Goal: Task Accomplishment & Management: Manage account settings

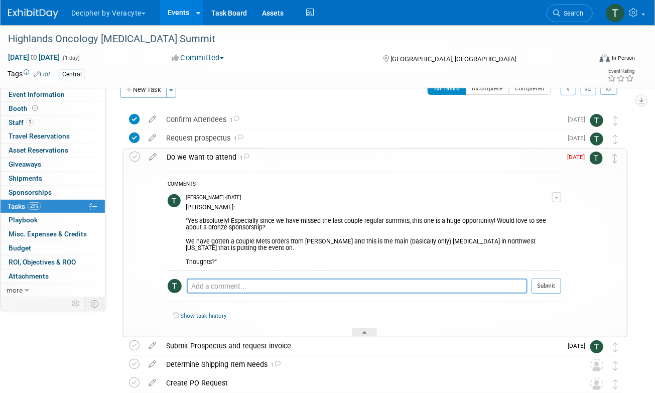
scroll to position [25, 0]
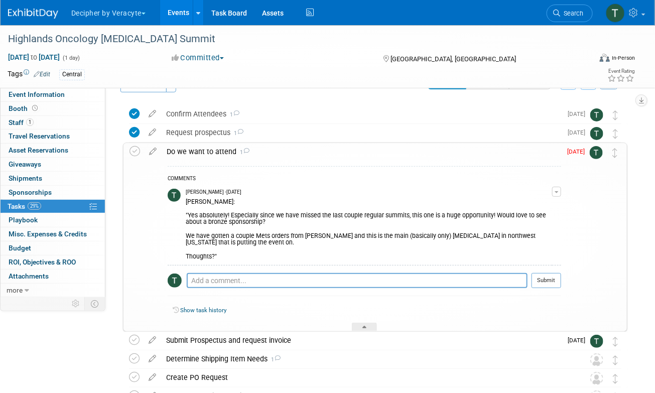
click at [216, 153] on div "Do we want to attend 1" at bounding box center [360, 151] width 399 height 17
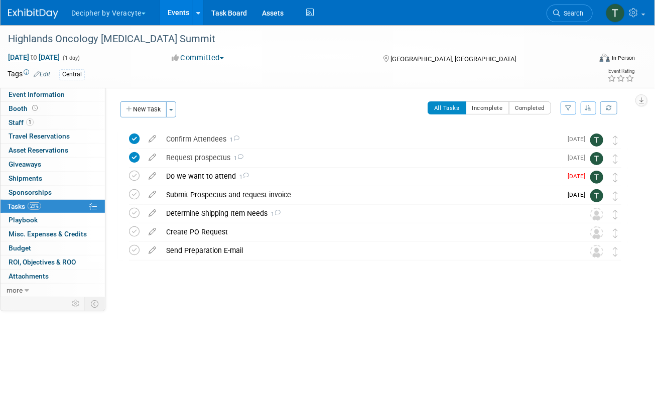
scroll to position [0, 0]
click at [151, 178] on icon at bounding box center [152, 174] width 18 height 13
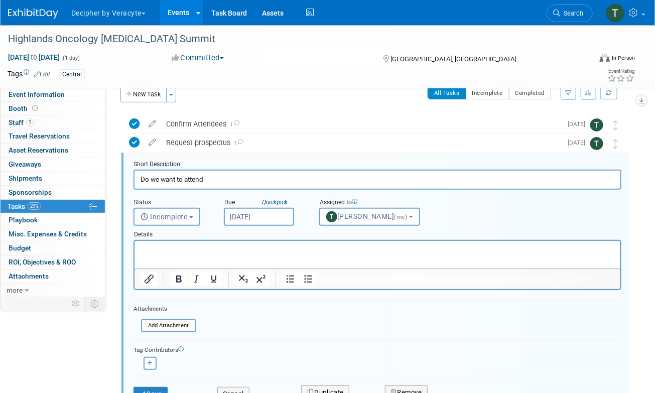
scroll to position [20, 0]
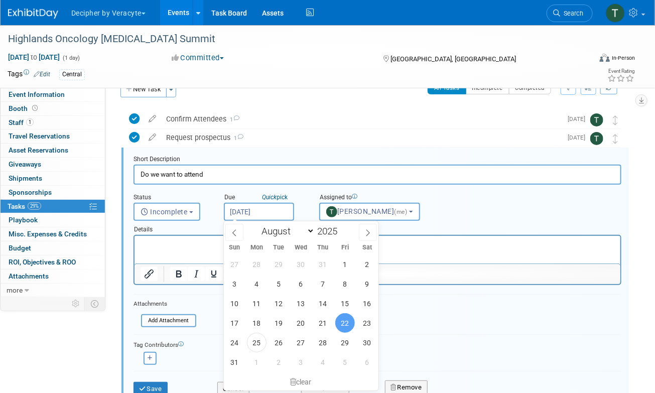
click at [249, 206] on input "[DATE]" at bounding box center [259, 212] width 70 height 18
click at [344, 366] on span "5" at bounding box center [345, 362] width 20 height 20
type input "Sep 5, 2025"
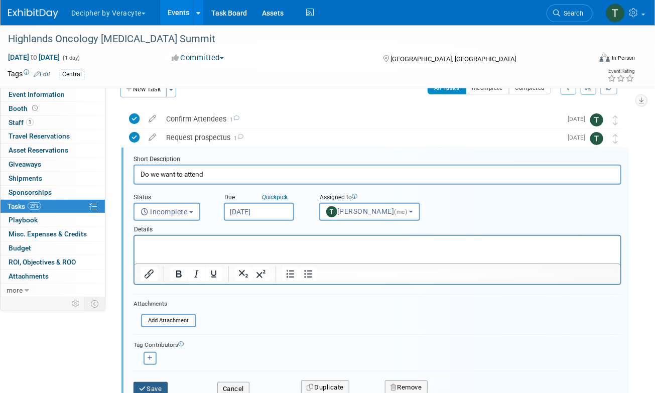
click at [165, 384] on button "Save" at bounding box center [150, 389] width 34 height 14
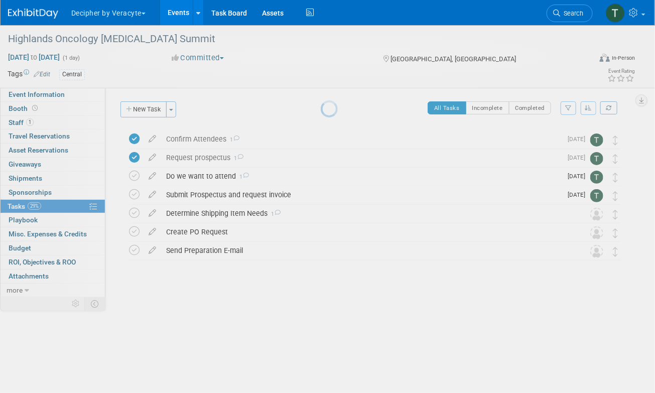
scroll to position [0, 0]
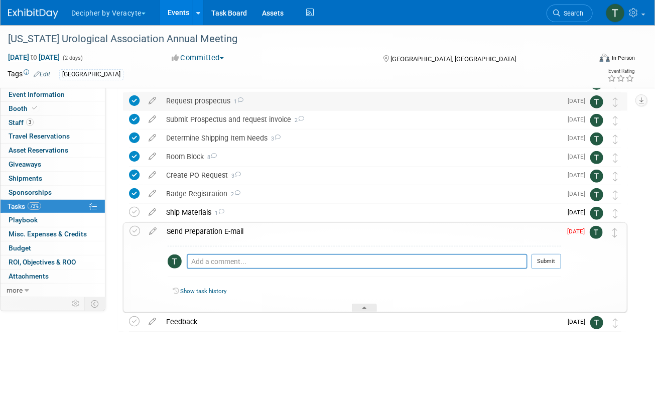
scroll to position [75, 0]
click at [207, 233] on div "Send Preparation E-mail" at bounding box center [360, 231] width 399 height 17
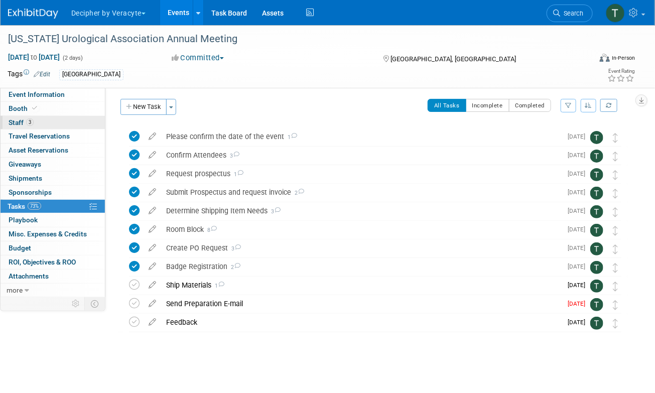
click at [94, 123] on link "3 Staff 3" at bounding box center [53, 123] width 104 height 14
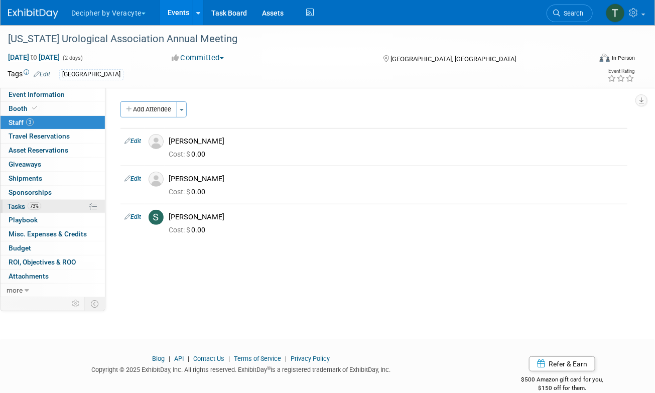
click at [29, 206] on span "73%" at bounding box center [35, 206] width 14 height 8
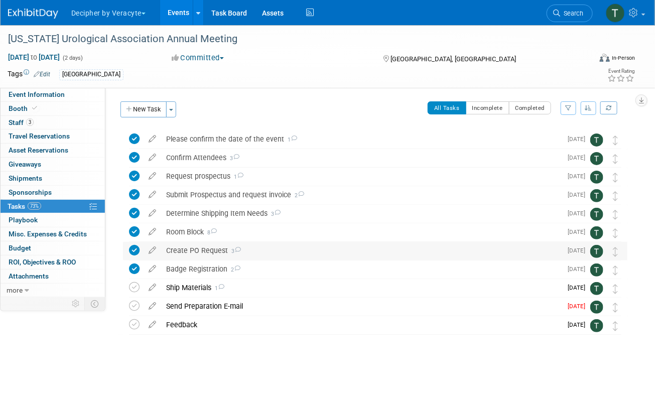
scroll to position [3, 0]
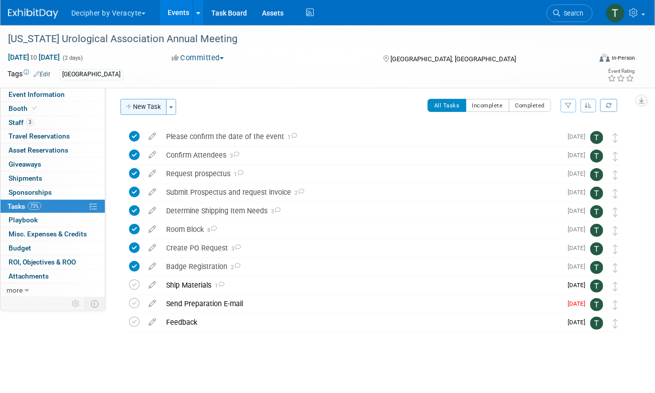
click at [136, 101] on button "New Task" at bounding box center [143, 107] width 46 height 16
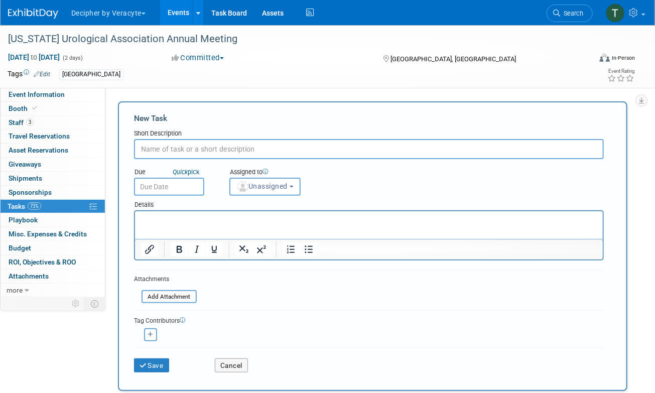
scroll to position [0, 0]
type input "Share Pre-registration list"
click at [176, 193] on input "text" at bounding box center [169, 187] width 70 height 18
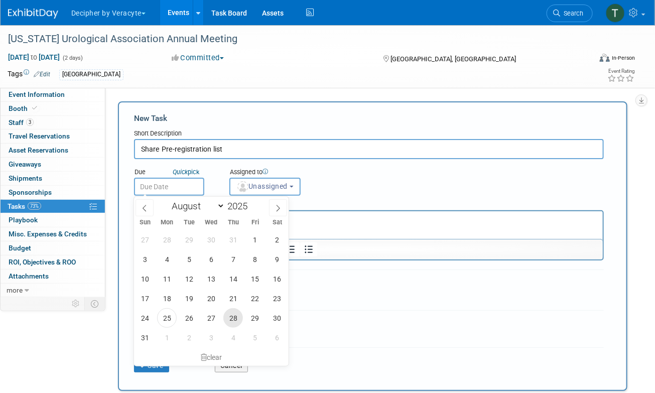
click at [231, 323] on span "28" at bounding box center [233, 318] width 20 height 20
type input "Aug 28, 2025"
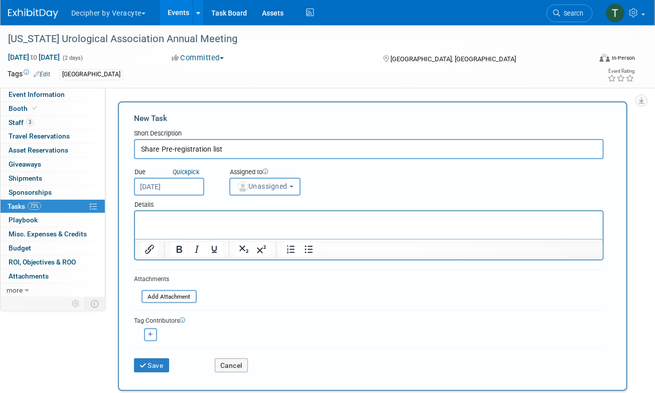
click at [274, 196] on div "Details" at bounding box center [368, 203] width 469 height 15
click at [274, 190] on button "Unassigned" at bounding box center [264, 187] width 71 height 18
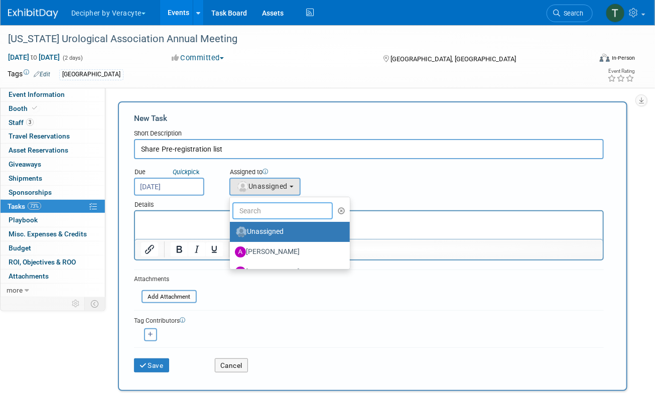
click at [274, 208] on input "text" at bounding box center [282, 210] width 100 height 17
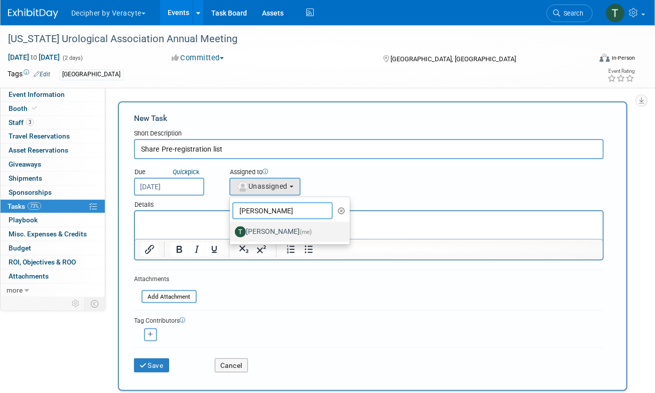
type input "tony"
click at [254, 231] on label "Tony Alvarado (me)" at bounding box center [287, 232] width 105 height 16
click at [231, 231] on input "Tony Alvarado (me)" at bounding box center [228, 230] width 7 height 7
select select "3ceeba8c-a19a-4597-a609-6fba7c9a515a"
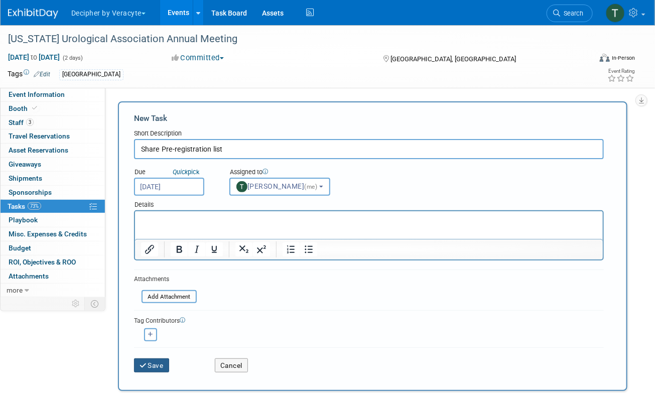
click at [165, 358] on button "Save" at bounding box center [151, 365] width 35 height 14
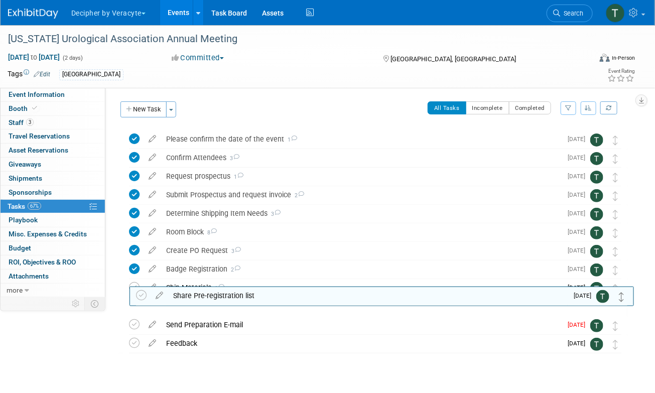
drag, startPoint x: 613, startPoint y: 137, endPoint x: 619, endPoint y: 290, distance: 153.1
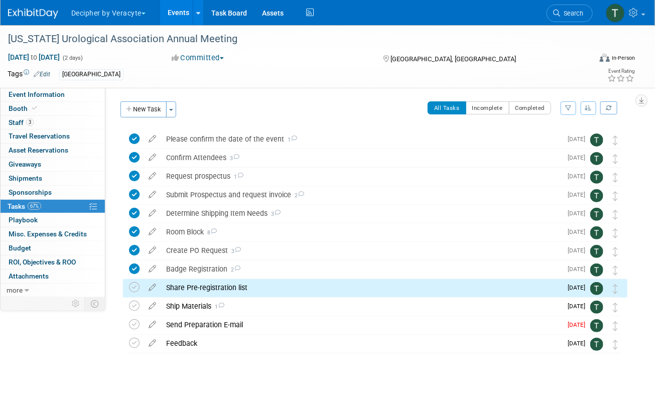
click at [128, 285] on div "Share Pre-registration list Pro tip: Press Ctrl-Enter to submit comment. Submit…" at bounding box center [375, 288] width 504 height 19
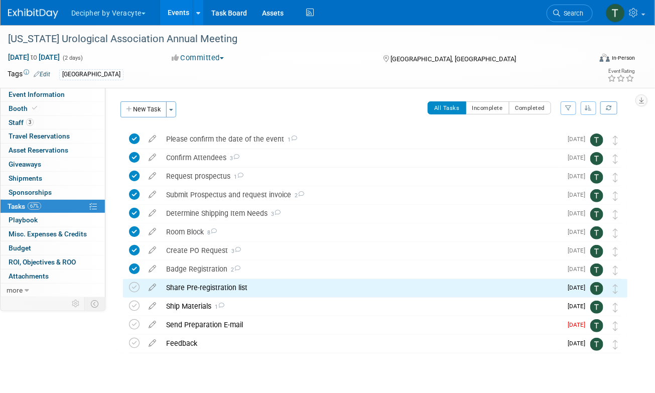
click at [140, 289] on td at bounding box center [136, 288] width 15 height 18
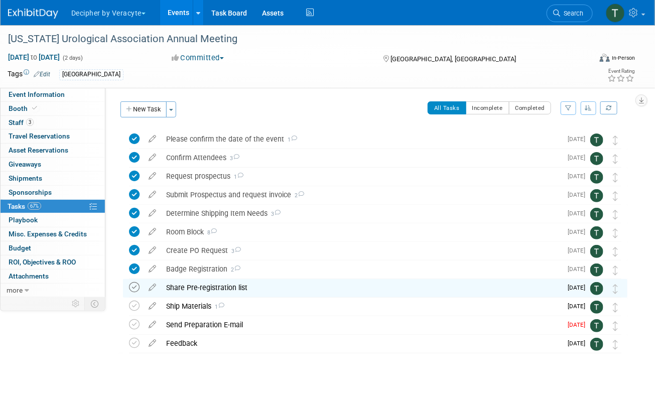
click at [134, 287] on icon at bounding box center [134, 287] width 11 height 11
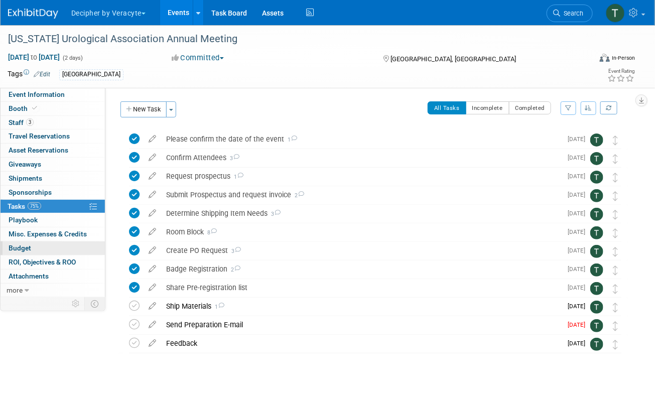
click at [52, 244] on link "Budget" at bounding box center [53, 248] width 104 height 14
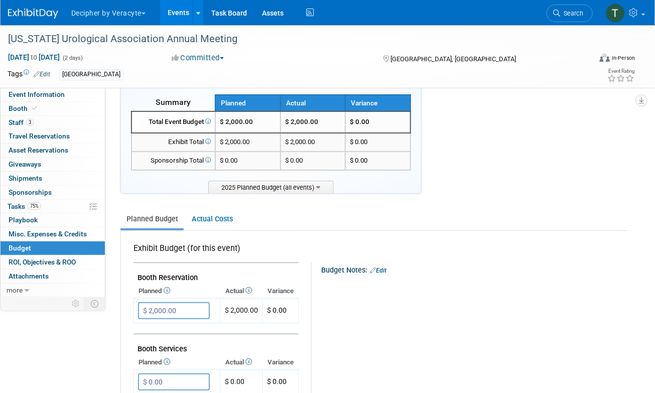
scroll to position [36, 0]
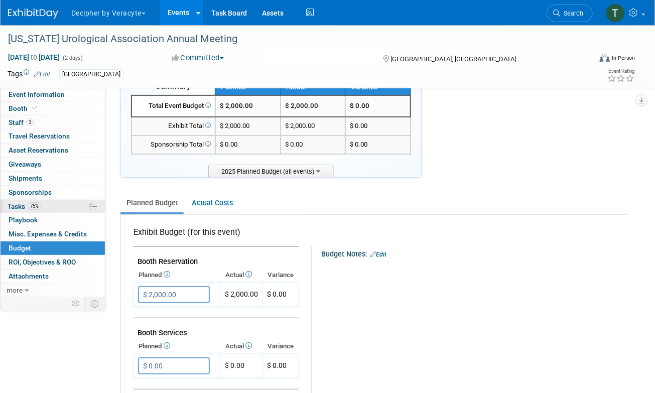
click at [52, 211] on link "75% Tasks 75%" at bounding box center [53, 207] width 104 height 14
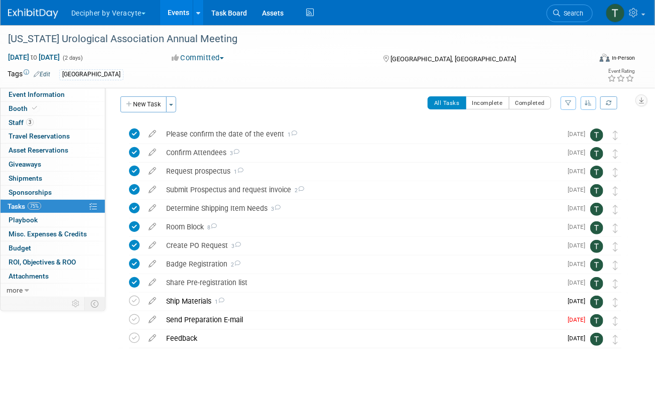
scroll to position [10, 0]
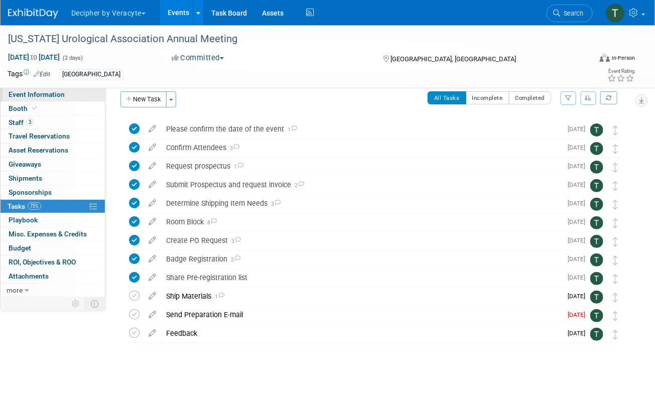
click at [60, 90] on link "Event Information" at bounding box center [53, 95] width 104 height 14
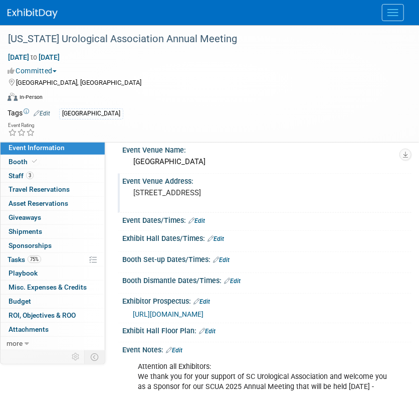
scroll to position [0, 0]
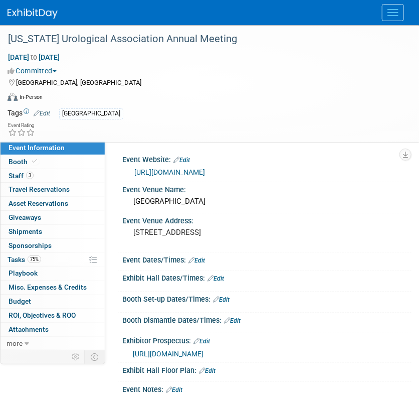
click at [205, 174] on link "https://meetings.association-service.org/scua" at bounding box center [169, 172] width 71 height 8
click at [62, 170] on link "3 Staff 3" at bounding box center [53, 176] width 104 height 14
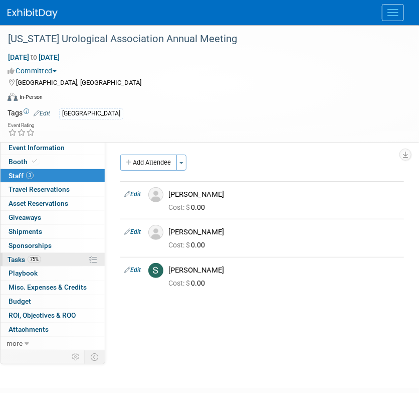
click at [28, 257] on span "Tasks 75%" at bounding box center [25, 259] width 34 height 8
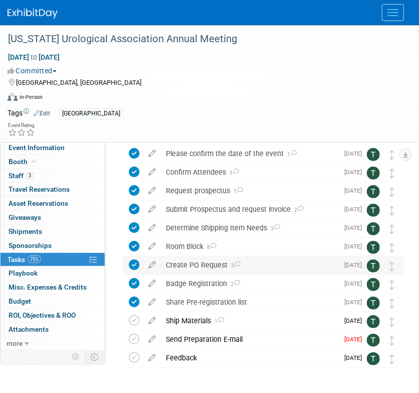
scroll to position [39, 0]
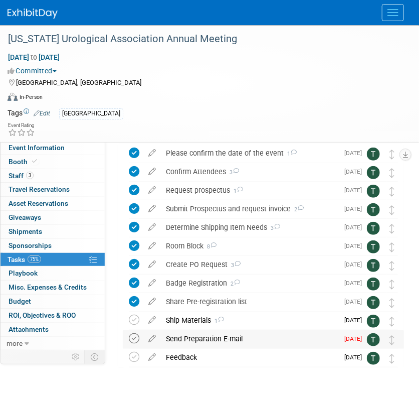
click at [131, 337] on icon at bounding box center [134, 338] width 11 height 11
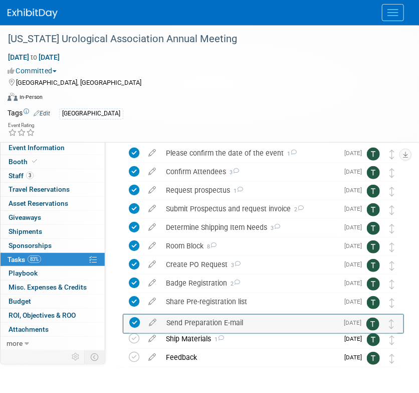
drag, startPoint x: 395, startPoint y: 343, endPoint x: 395, endPoint y: 327, distance: 16.0
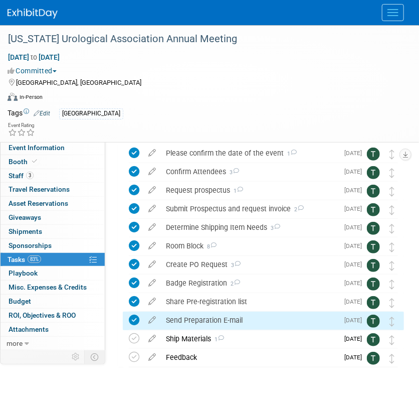
click at [230, 315] on div "Send Preparation E-mail" at bounding box center [250, 319] width 178 height 17
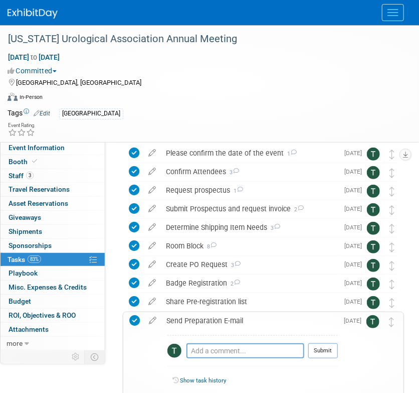
click at [230, 359] on div "Pro tip: Press Ctrl-Enter to submit comment." at bounding box center [246, 362] width 118 height 8
click at [230, 354] on textarea at bounding box center [246, 350] width 118 height 15
type textarea "sent via email"
click at [336, 353] on button "Submit" at bounding box center [323, 350] width 30 height 15
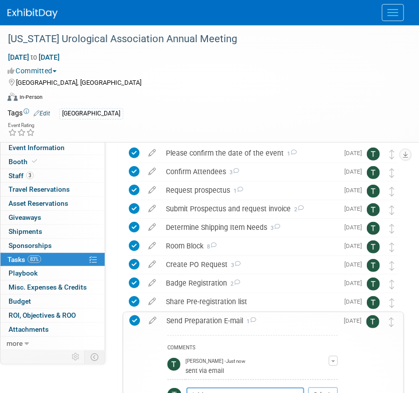
click at [270, 326] on div "Send Preparation E-mail 1" at bounding box center [249, 320] width 177 height 17
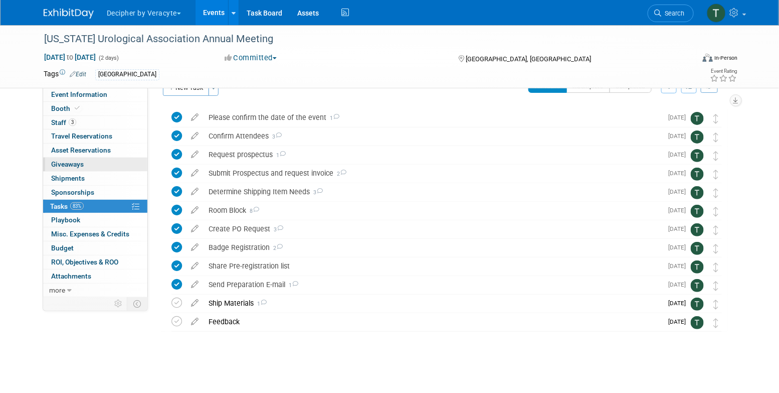
scroll to position [21, 0]
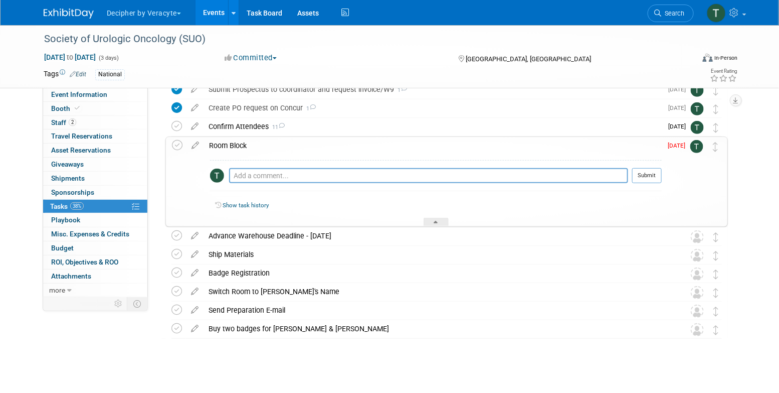
scroll to position [112, 0]
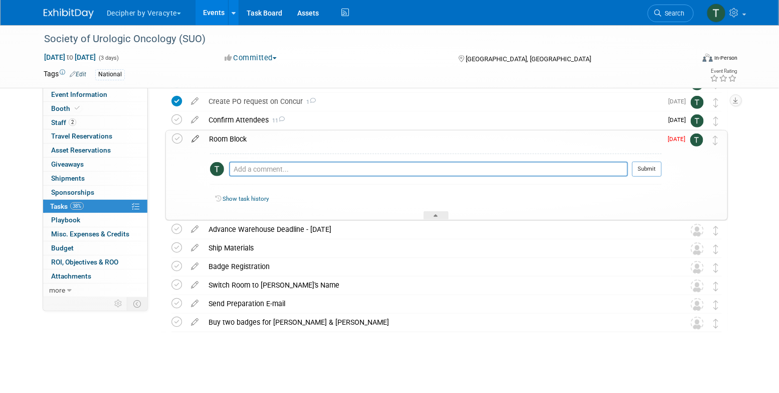
click at [197, 135] on icon at bounding box center [196, 136] width 18 height 13
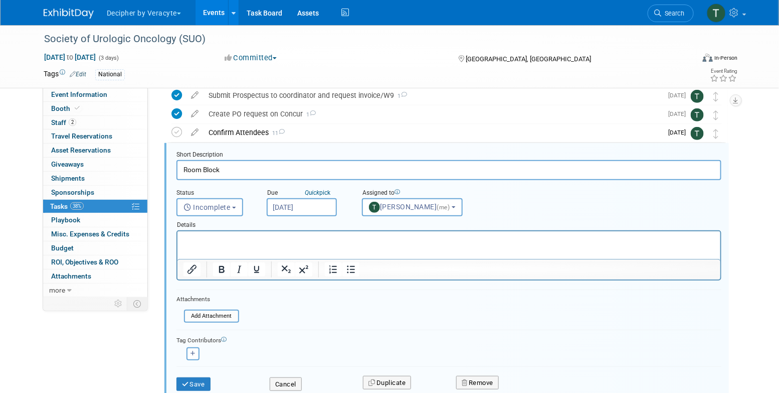
scroll to position [95, 0]
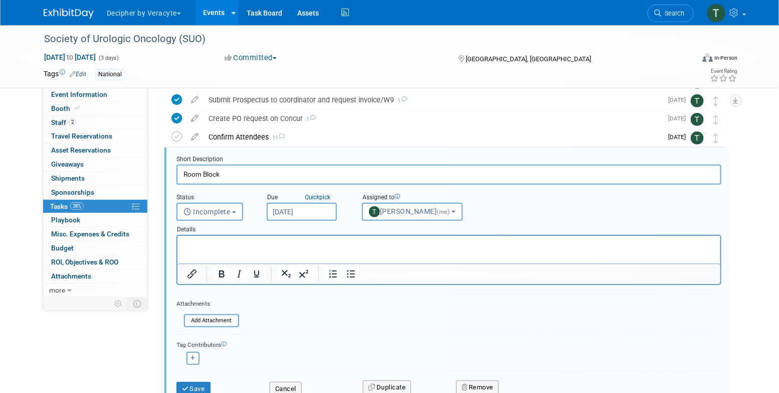
click at [296, 214] on input "[DATE]" at bounding box center [302, 212] width 70 height 18
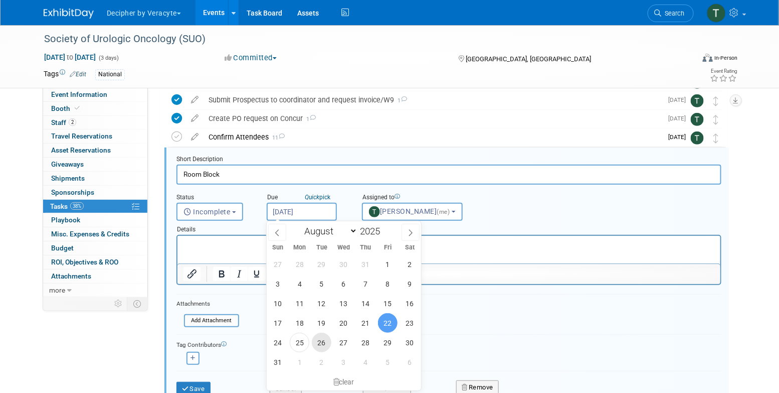
click at [320, 341] on span "26" at bounding box center [322, 343] width 20 height 20
type input "Aug 26, 2025"
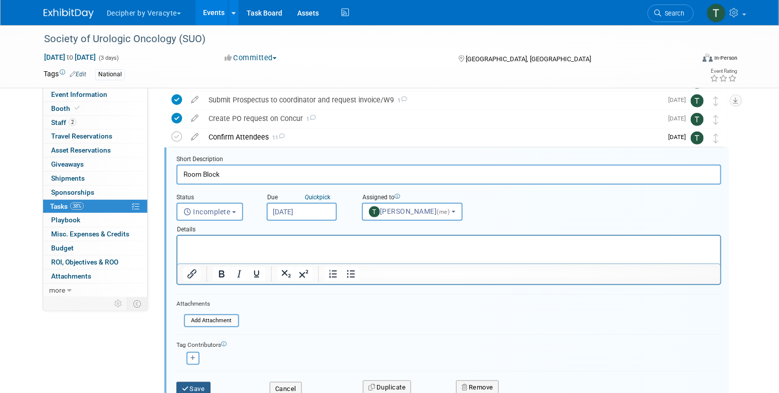
click at [205, 382] on button "Save" at bounding box center [194, 389] width 34 height 14
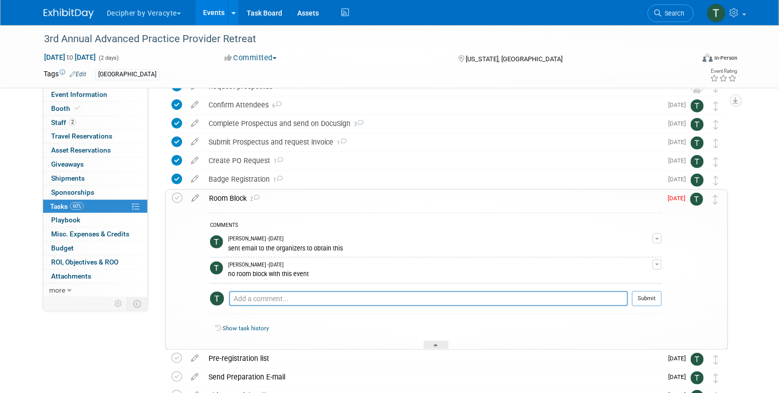
scroll to position [51, 0]
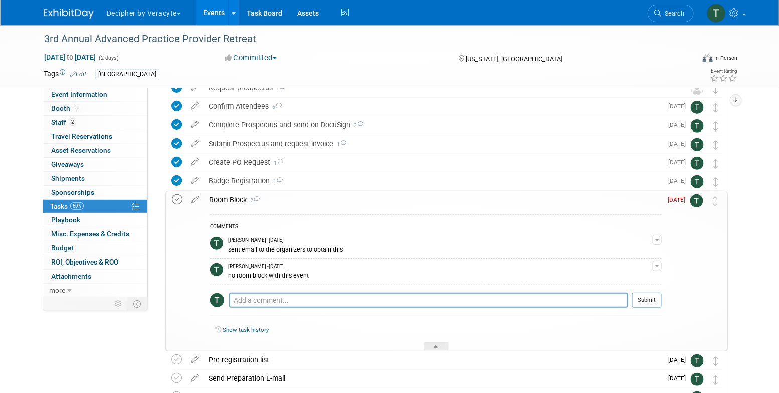
click at [177, 200] on icon at bounding box center [177, 199] width 11 height 11
click at [300, 200] on div "Room Block 2" at bounding box center [433, 199] width 458 height 17
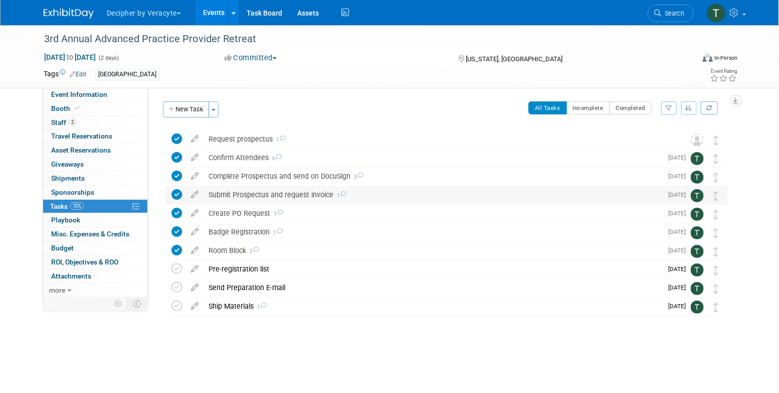
scroll to position [0, 0]
click at [218, 245] on div "Room Block 2" at bounding box center [433, 250] width 459 height 17
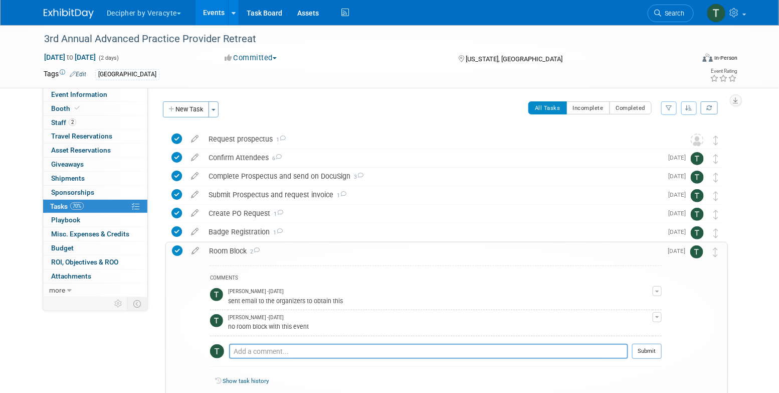
click at [178, 252] on icon at bounding box center [177, 250] width 11 height 11
click at [197, 247] on icon at bounding box center [196, 248] width 18 height 13
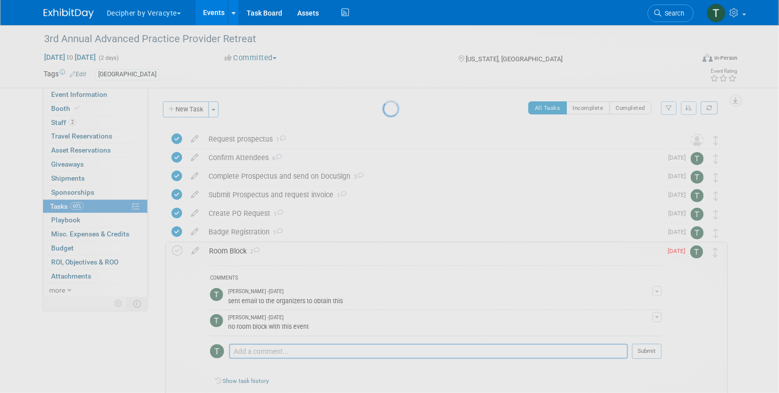
select select "7"
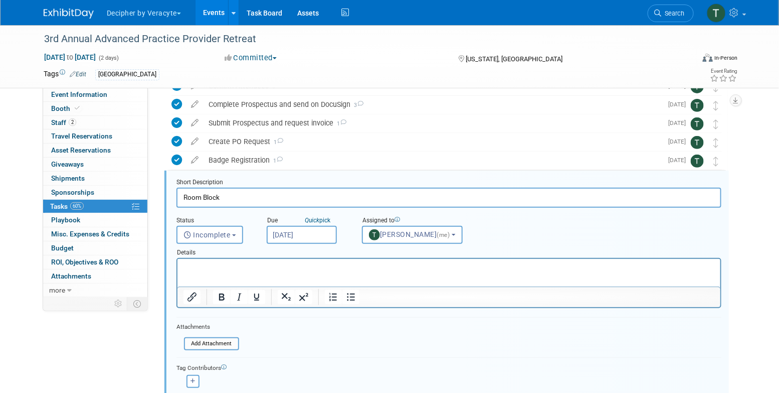
scroll to position [95, 0]
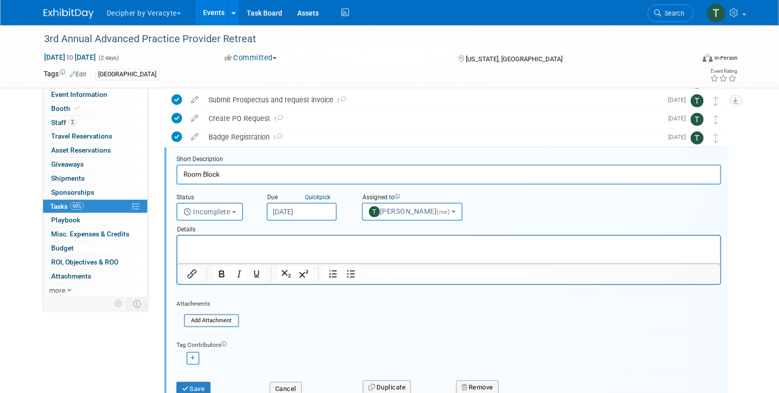
click at [293, 216] on input "[DATE]" at bounding box center [302, 212] width 70 height 18
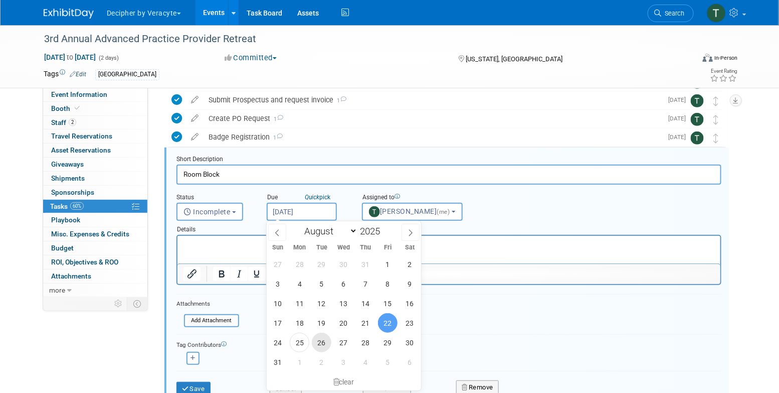
click at [323, 341] on span "26" at bounding box center [322, 343] width 20 height 20
type input "Aug 26, 2025"
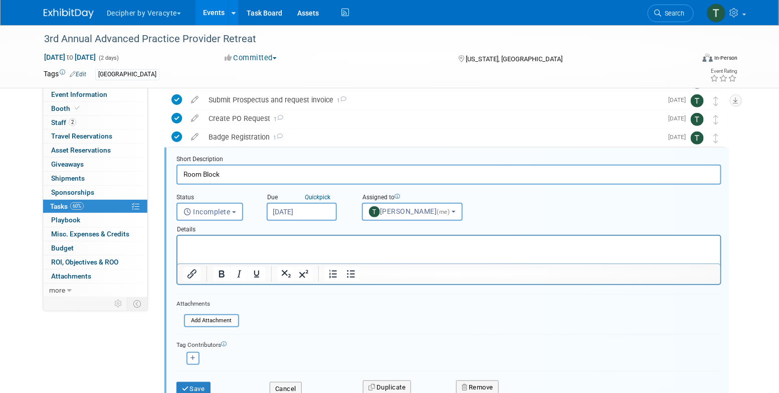
click at [213, 381] on div "Save" at bounding box center [215, 385] width 93 height 21
click at [203, 382] on button "Save" at bounding box center [194, 389] width 34 height 14
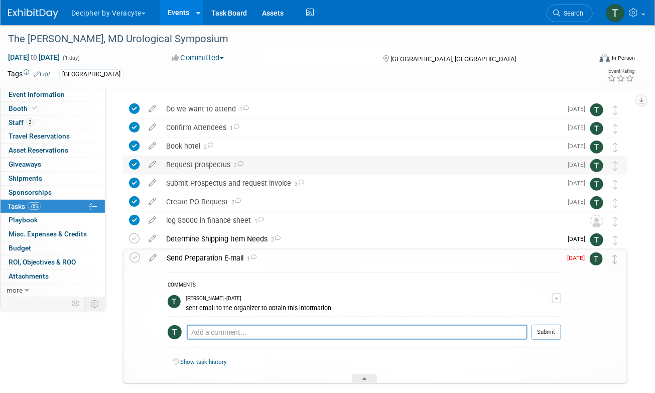
scroll to position [31, 0]
click at [151, 254] on icon at bounding box center [153, 255] width 18 height 13
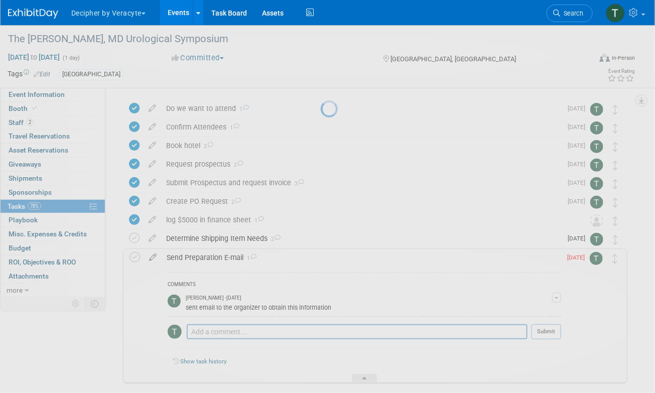
select select "7"
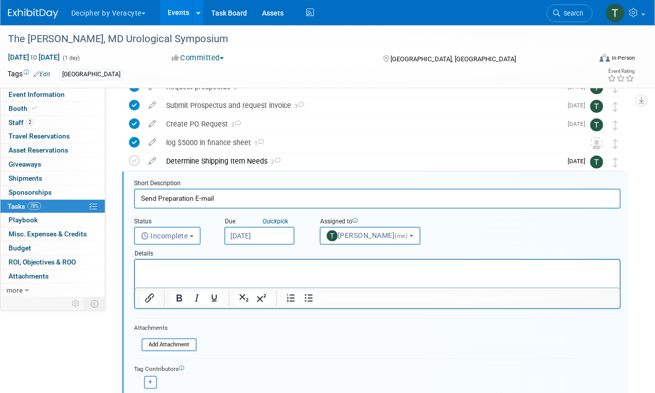
scroll to position [132, 0]
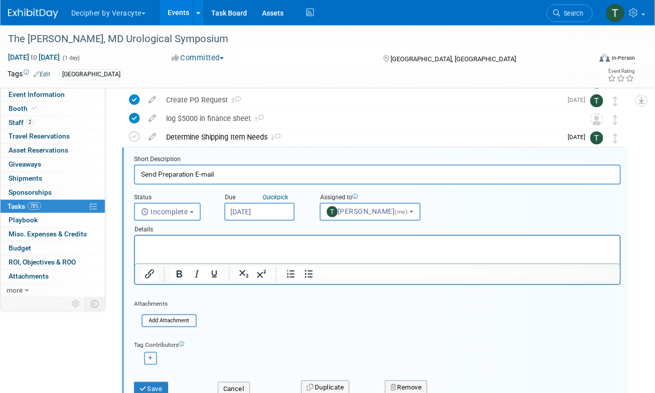
click at [260, 209] on input "[DATE]" at bounding box center [259, 212] width 70 height 18
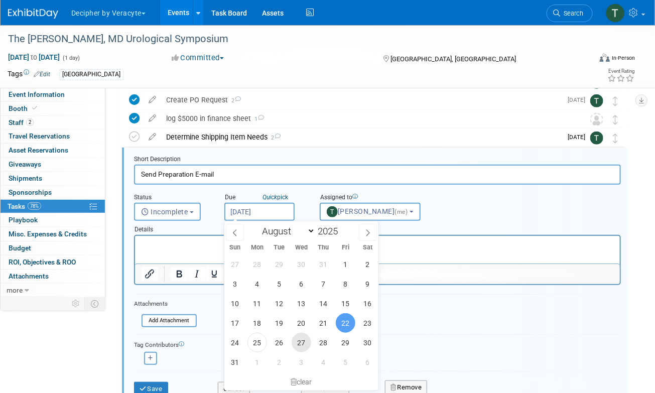
click at [293, 344] on span "27" at bounding box center [301, 343] width 20 height 20
type input "Aug 27, 2025"
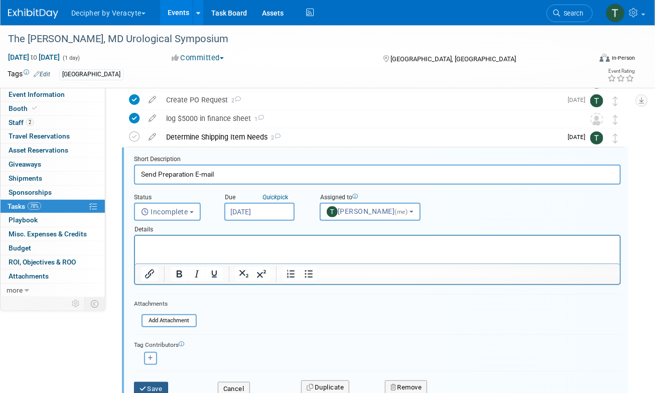
click at [166, 384] on button "Save" at bounding box center [151, 389] width 34 height 14
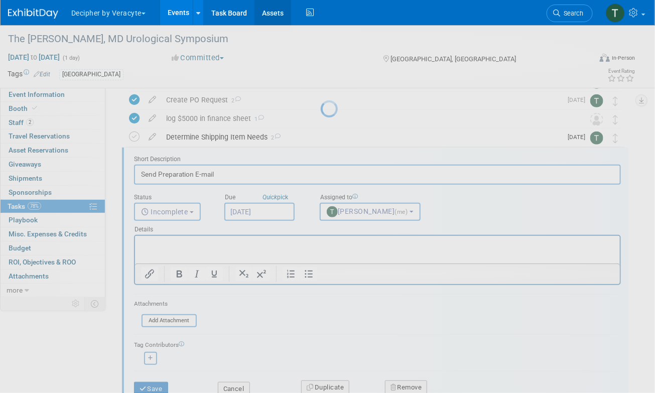
scroll to position [81, 0]
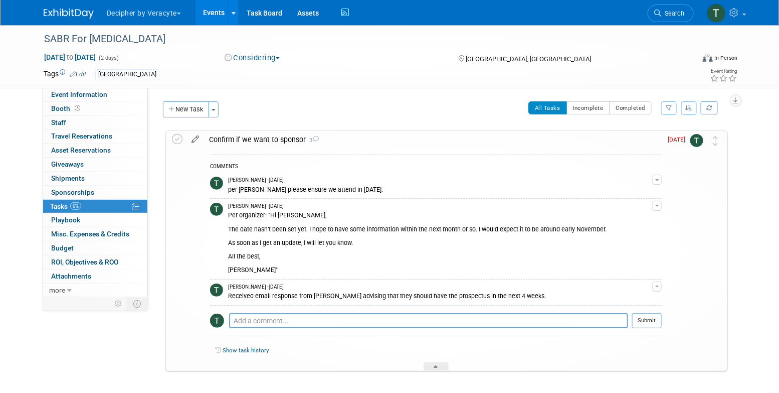
click at [194, 139] on icon at bounding box center [196, 137] width 18 height 13
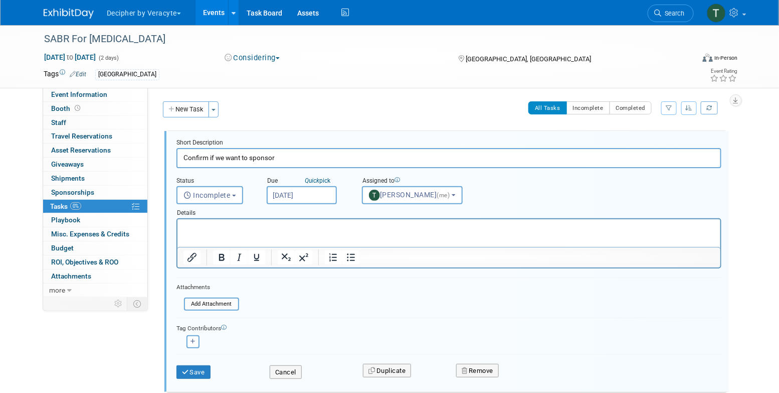
click at [282, 191] on input "[DATE]" at bounding box center [302, 195] width 70 height 18
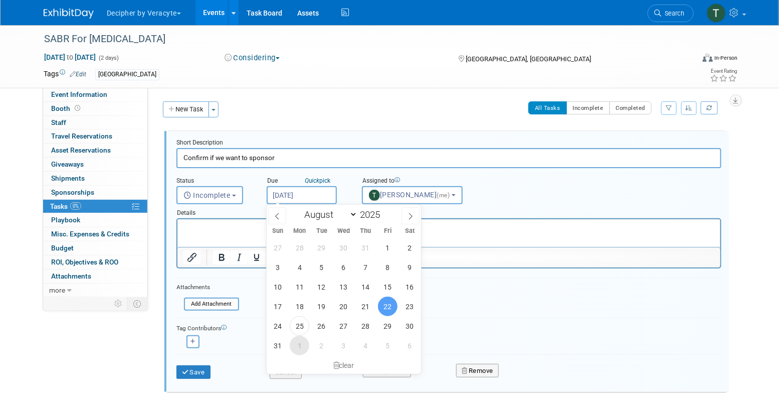
click at [298, 341] on span "1" at bounding box center [300, 346] width 20 height 20
type input "Sep 1, 2025"
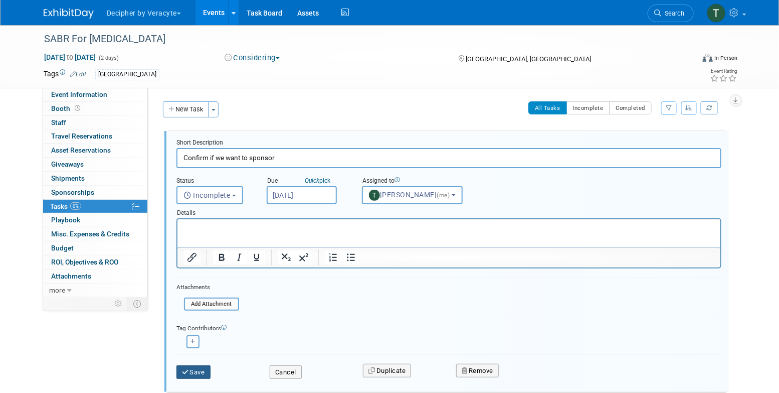
click at [194, 366] on button "Save" at bounding box center [194, 372] width 34 height 14
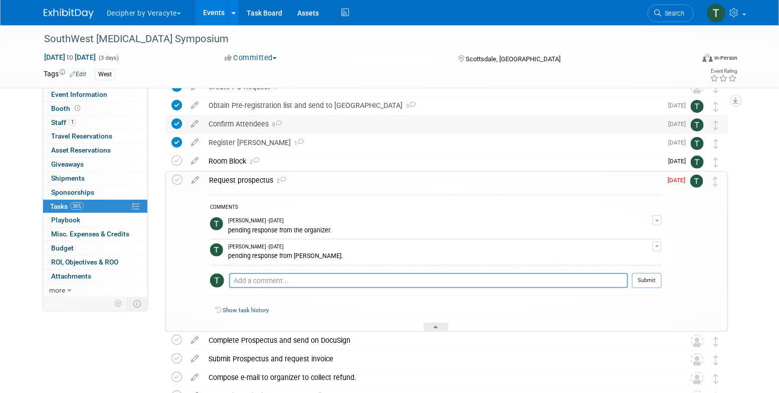
scroll to position [47, 0]
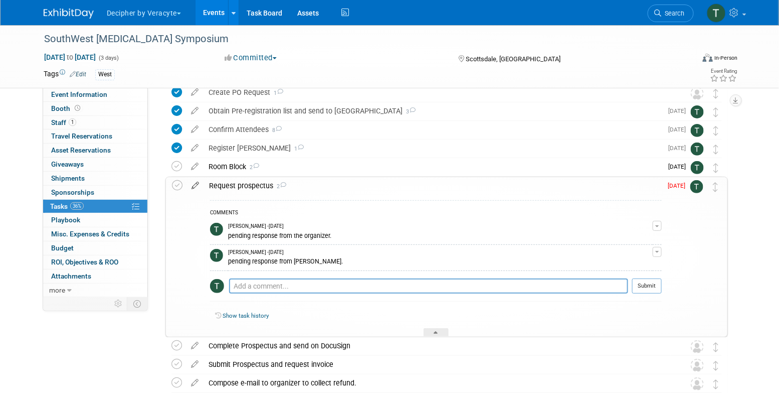
click at [196, 187] on icon at bounding box center [196, 183] width 18 height 13
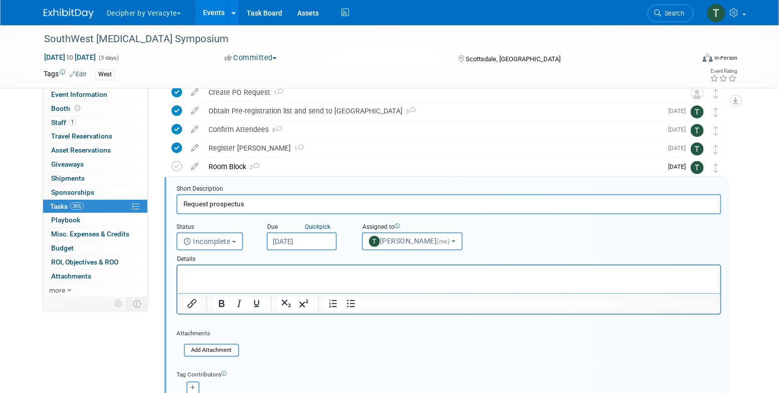
scroll to position [76, 0]
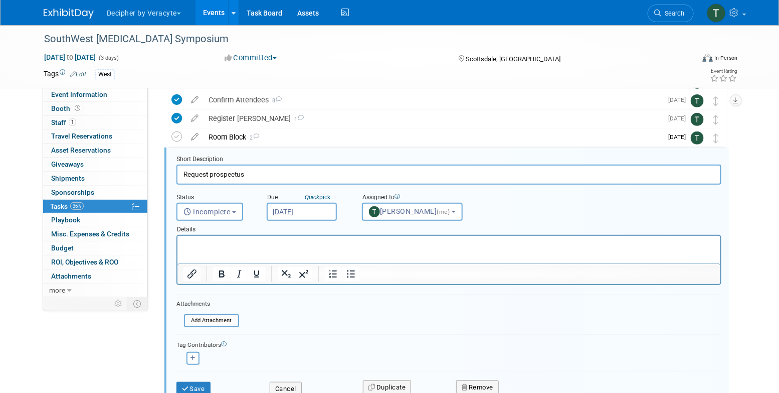
click at [337, 217] on div "Due Quick pick Aug 22, 2025" at bounding box center [306, 205] width 95 height 32
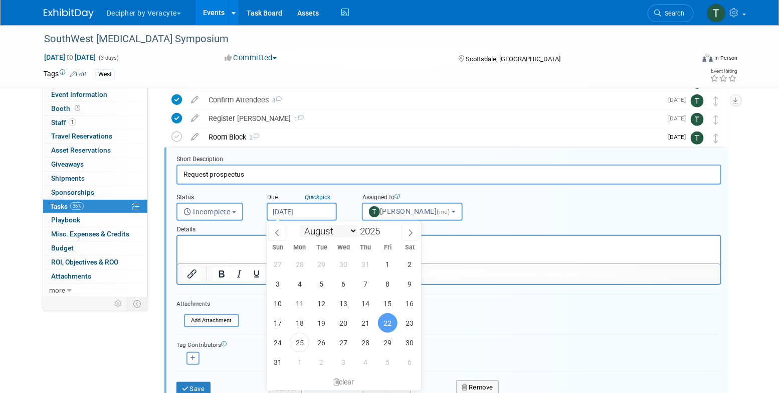
click at [327, 214] on input "[DATE]" at bounding box center [302, 212] width 70 height 18
click at [329, 350] on div "27 28 29 30 31 1 2 3 4 5 6 7 8 9 10 11 12 13 14 15 16 17 18 19 20 21 22 23 24 2…" at bounding box center [344, 312] width 154 height 117
click at [328, 347] on span "26" at bounding box center [322, 343] width 20 height 20
type input "[DATE]"
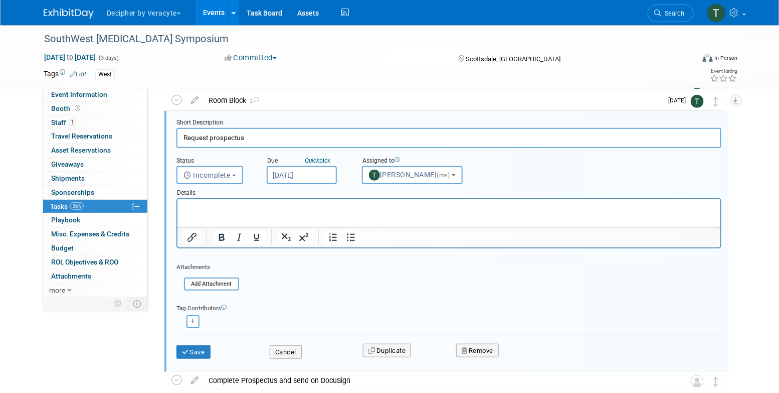
scroll to position [124, 0]
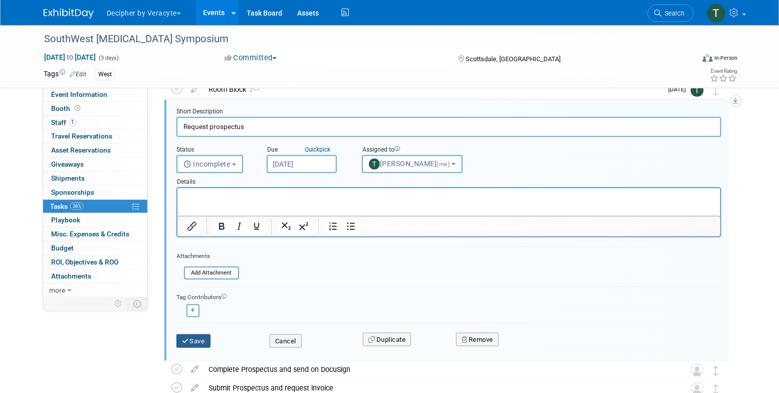
click at [200, 335] on button "Save" at bounding box center [194, 341] width 34 height 14
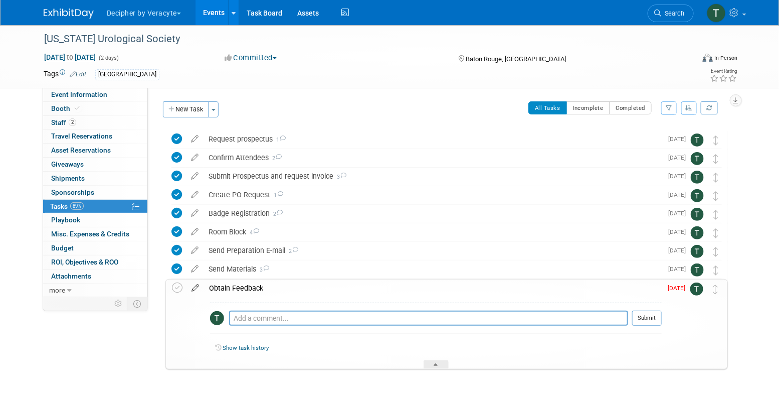
click at [194, 290] on icon at bounding box center [196, 285] width 18 height 13
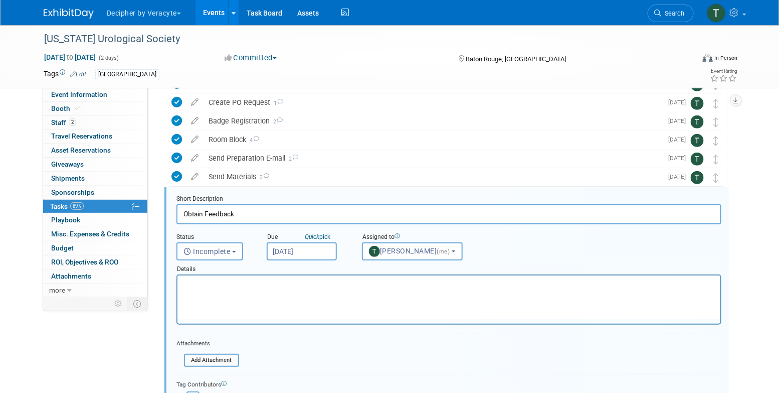
scroll to position [132, 0]
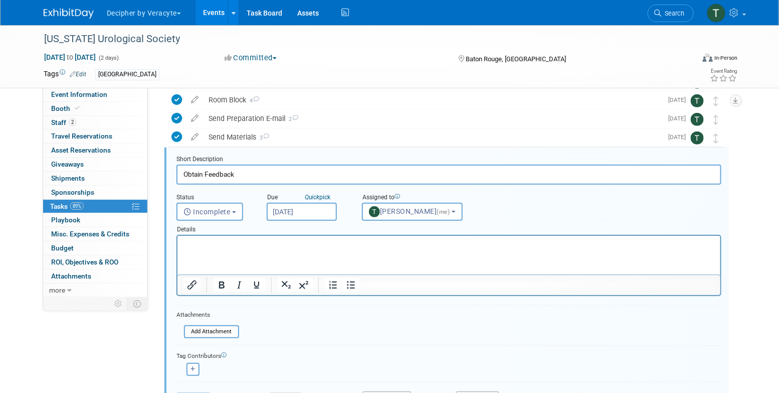
click at [298, 214] on input "[DATE]" at bounding box center [302, 212] width 70 height 18
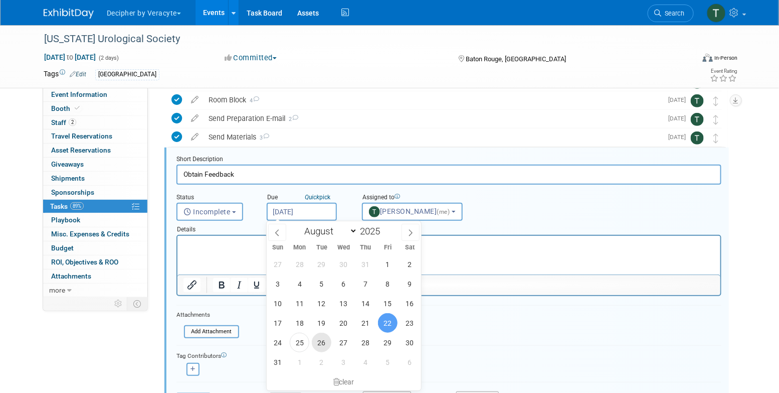
click at [319, 342] on span "26" at bounding box center [322, 343] width 20 height 20
type input "[DATE]"
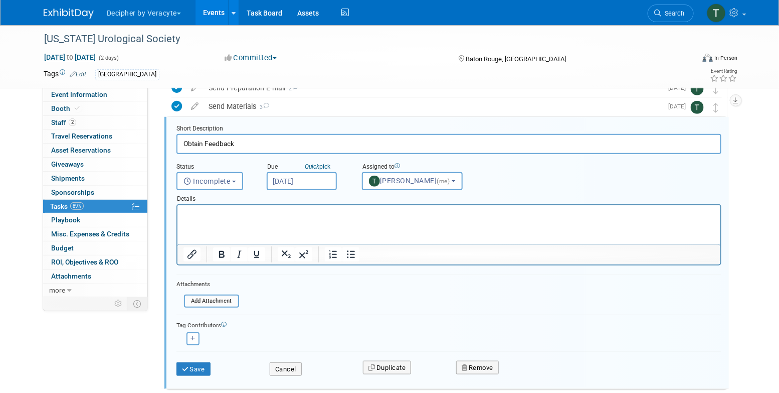
scroll to position [180, 0]
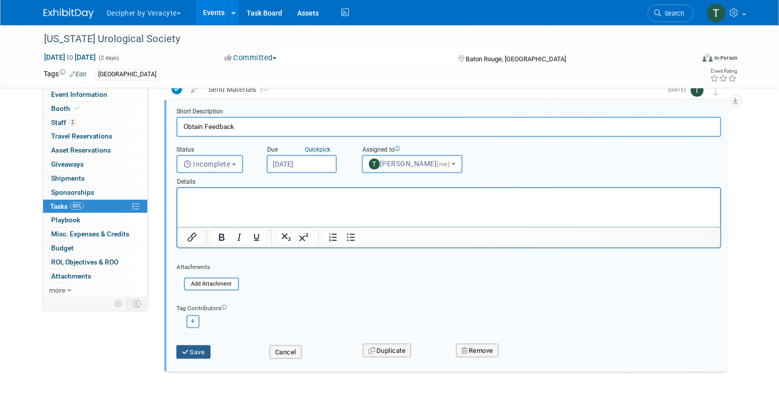
click at [189, 350] on icon "submit" at bounding box center [186, 352] width 8 height 7
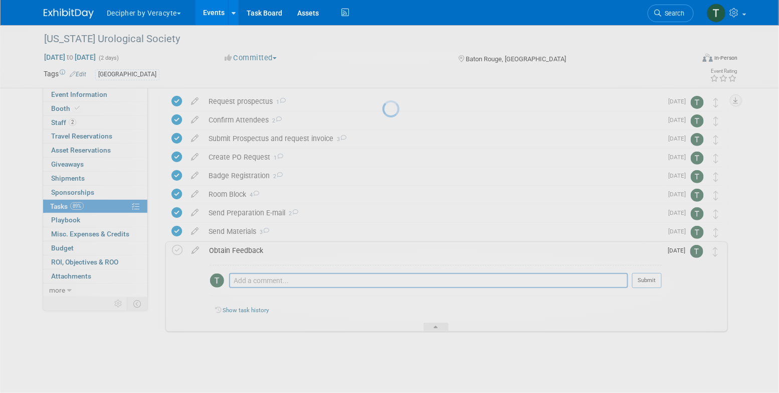
scroll to position [37, 0]
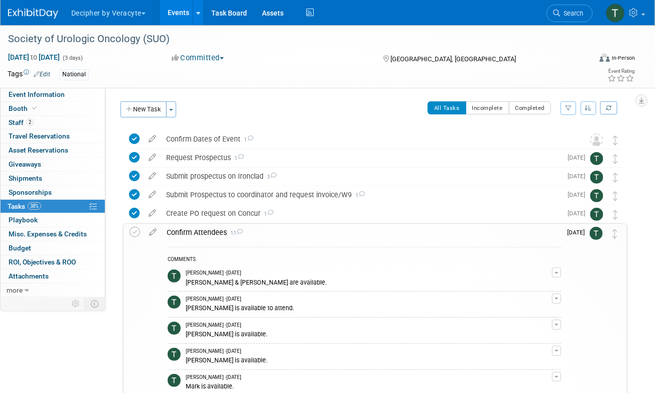
click at [171, 9] on link "Events" at bounding box center [178, 12] width 37 height 25
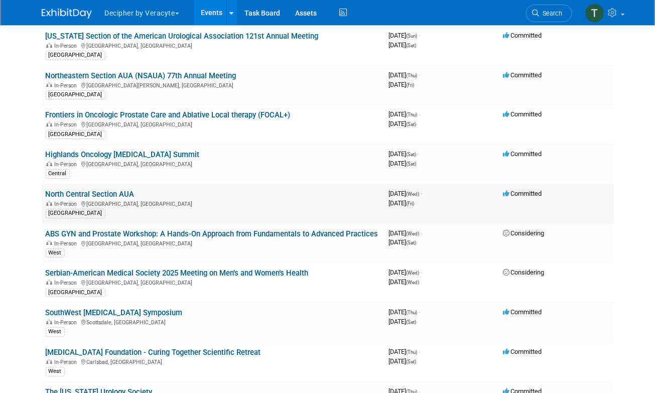
scroll to position [1973, 0]
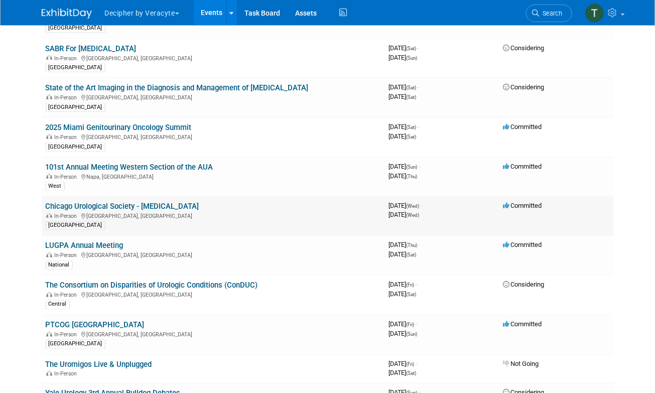
click at [125, 202] on link "Chicago Urological Society - [MEDICAL_DATA]" at bounding box center [122, 206] width 153 height 9
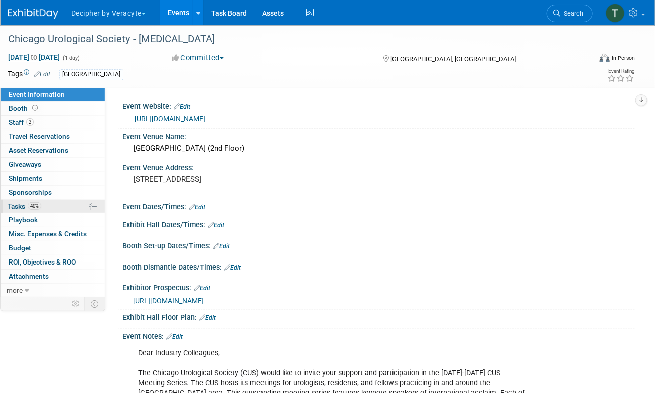
click at [71, 203] on link "40% Tasks 40%" at bounding box center [53, 207] width 104 height 14
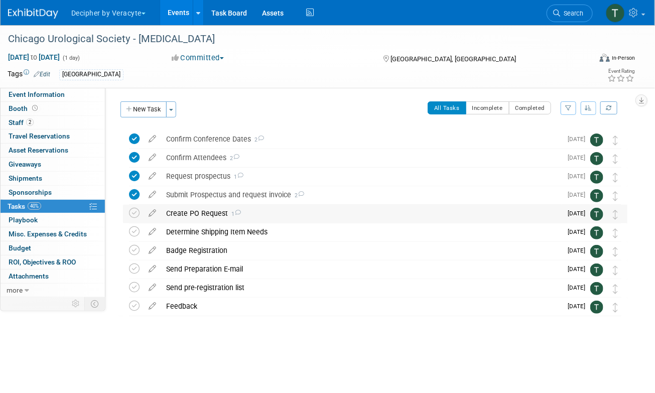
click at [208, 214] on div "Create PO Request 1" at bounding box center [361, 213] width 400 height 17
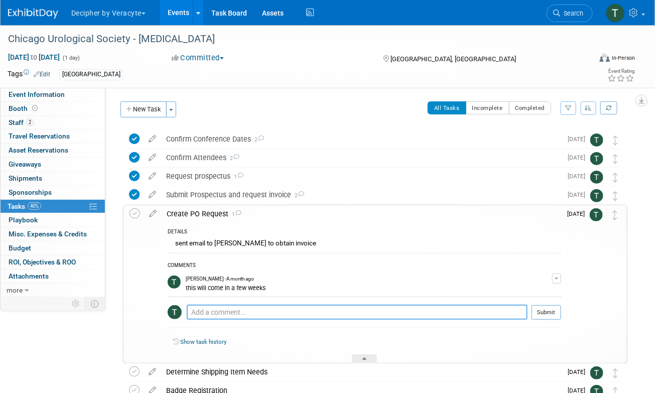
click at [235, 310] on textarea at bounding box center [357, 311] width 341 height 15
type textarea "Completed via email"
click at [551, 313] on button "Submit" at bounding box center [546, 311] width 30 height 15
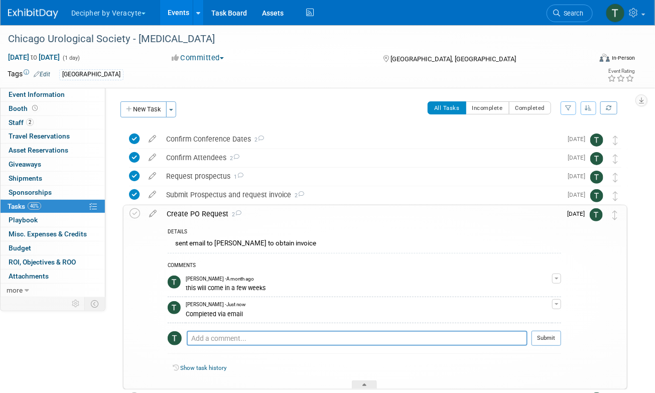
click at [129, 212] on div "Create PO Request 2 DETAILS sent email to Holly to obtain invoice COMMENTS Tony…" at bounding box center [375, 297] width 504 height 185
click at [136, 212] on icon at bounding box center [134, 213] width 11 height 11
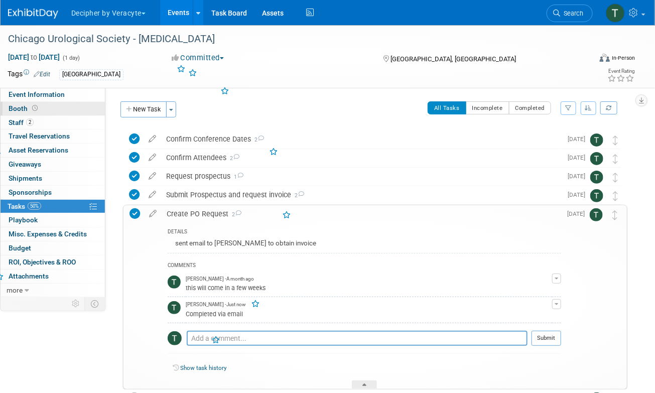
click at [73, 111] on link "Booth" at bounding box center [53, 109] width 104 height 14
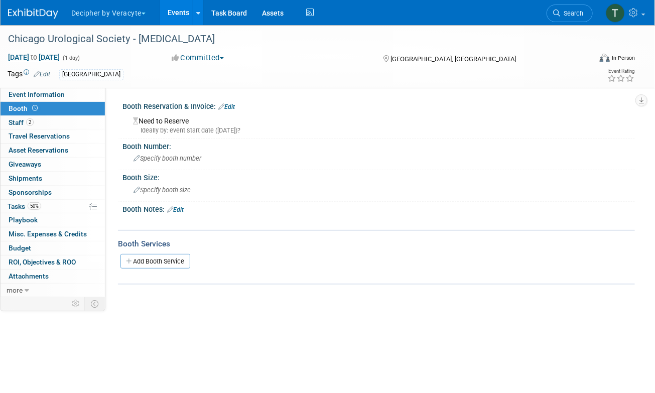
click at [227, 106] on link "Edit" at bounding box center [226, 106] width 17 height 7
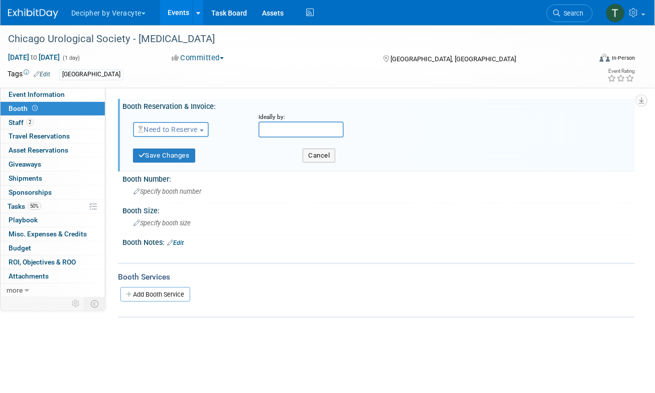
click at [158, 144] on div "Save Changes" at bounding box center [210, 152] width 170 height 21
click at [158, 133] on button "Need to Reserve" at bounding box center [171, 129] width 76 height 15
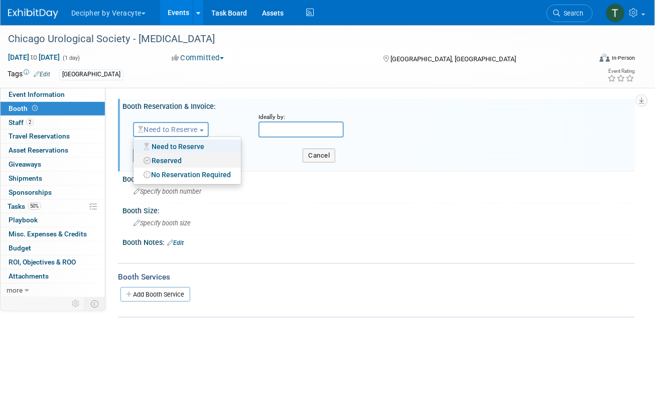
click at [164, 158] on link "Reserved" at bounding box center [186, 160] width 107 height 14
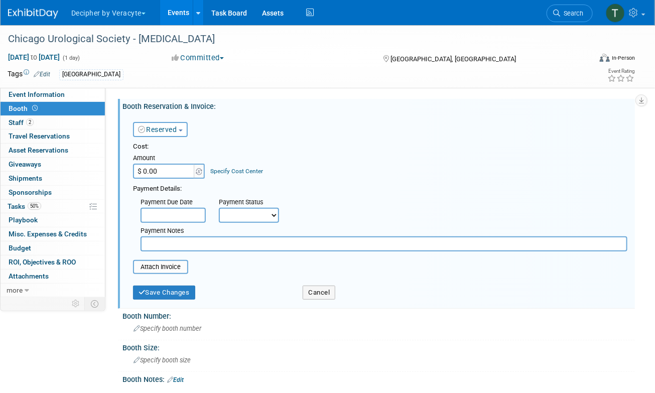
click at [164, 168] on input "$ 0.00" at bounding box center [164, 171] width 63 height 15
type input "$ 3,500.00"
click at [167, 288] on button "Save Changes" at bounding box center [164, 292] width 62 height 14
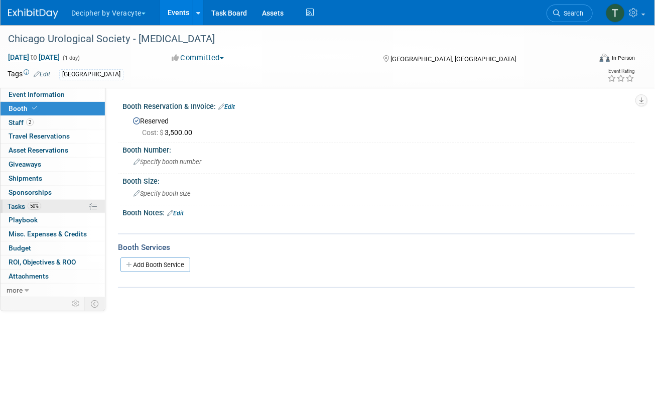
click at [70, 203] on link "50% Tasks 50%" at bounding box center [53, 207] width 104 height 14
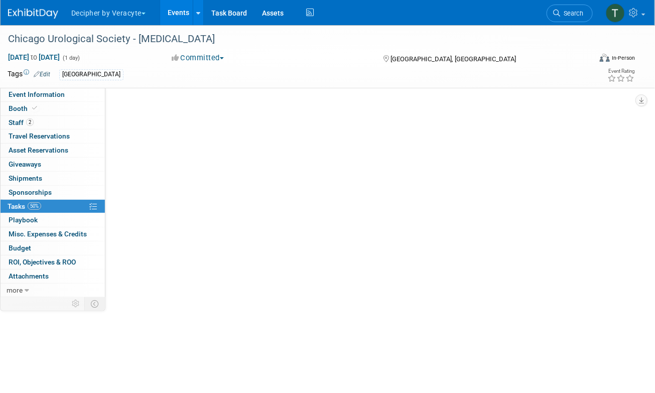
click at [70, 203] on link "50% Tasks 50%" at bounding box center [53, 207] width 104 height 14
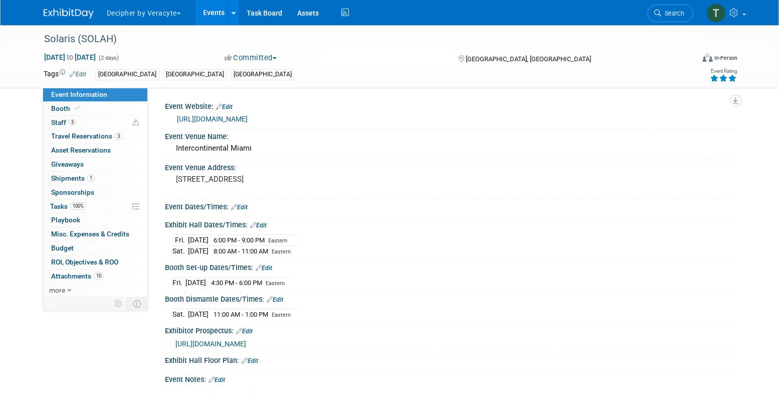
click at [199, 9] on link "Events" at bounding box center [214, 12] width 37 height 25
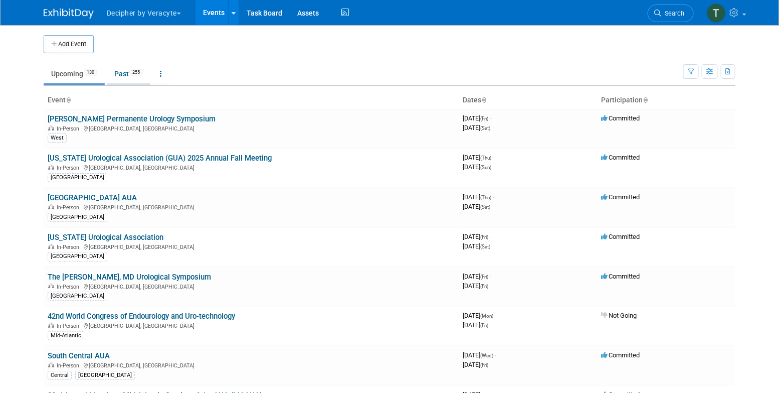
click at [110, 76] on link "Past 255" at bounding box center [129, 73] width 44 height 19
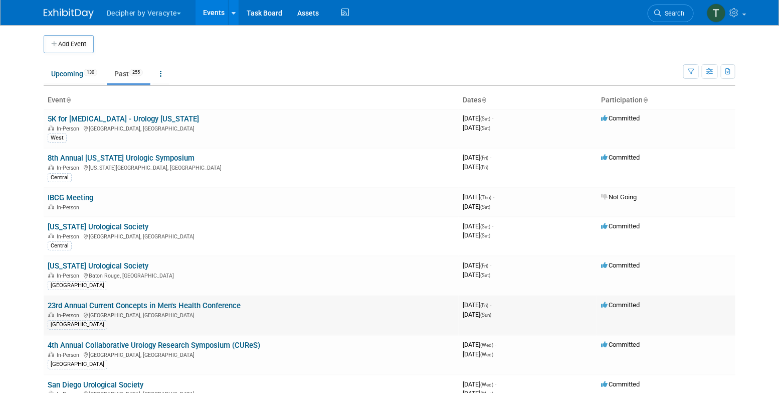
click at [119, 305] on link "23rd Annual Current Concepts in Men's Health Conference" at bounding box center [144, 305] width 193 height 9
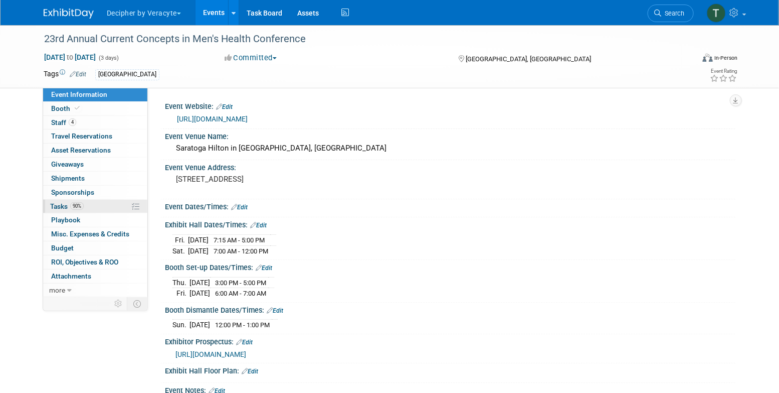
click at [94, 210] on link "90% Tasks 90%" at bounding box center [95, 207] width 104 height 14
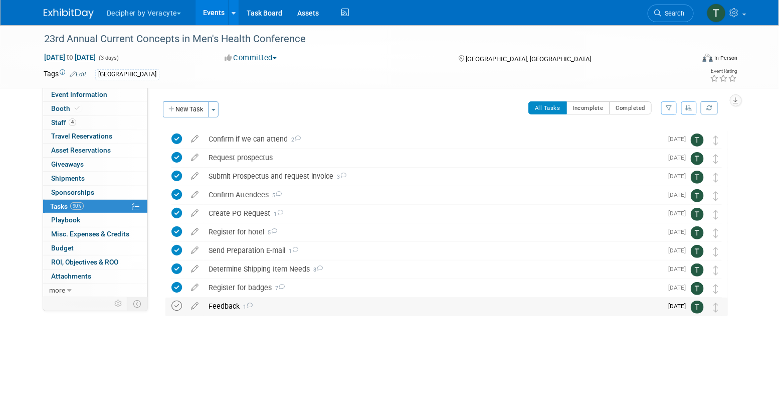
click at [179, 304] on icon at bounding box center [177, 305] width 11 height 11
click at [258, 311] on div "Feedback 1" at bounding box center [433, 305] width 459 height 17
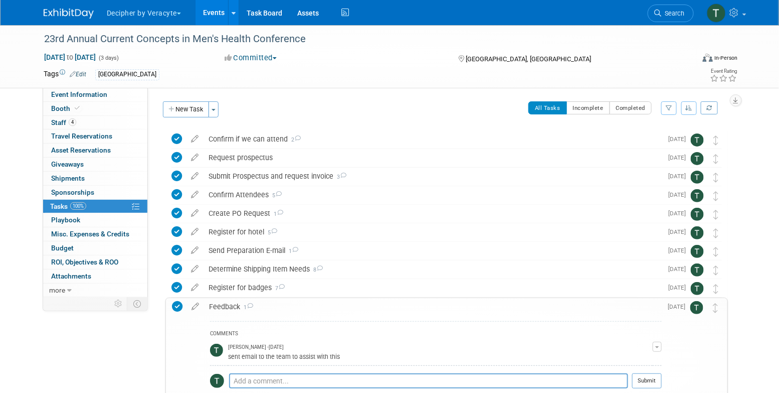
click at [251, 369] on div "COMMENTS Tony Alvarado - 2 days ago sent email to the team to assist with this …" at bounding box center [436, 361] width 452 height 80
click at [253, 388] on div "Pro tip: Press Ctrl-Enter to submit comment." at bounding box center [428, 392] width 399 height 8
click at [253, 387] on textarea at bounding box center [428, 380] width 399 height 15
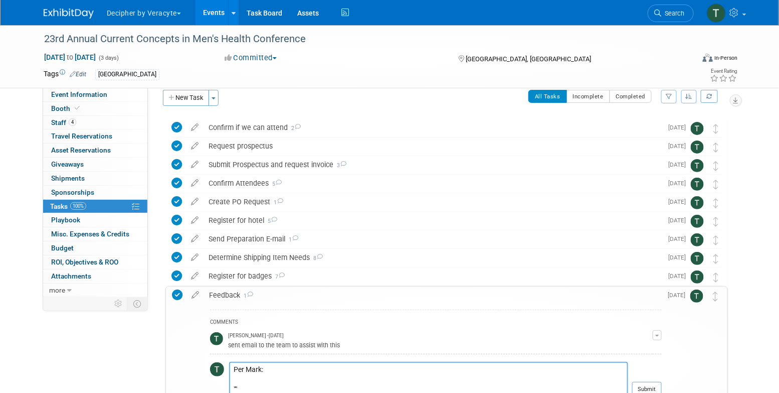
paste textarea "Hi Tony- Based on the feedback I have received; this will definitely be a meeti…"
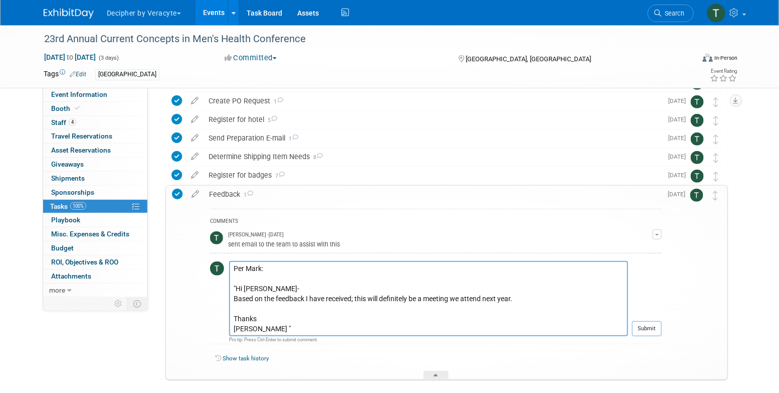
scroll to position [125, 0]
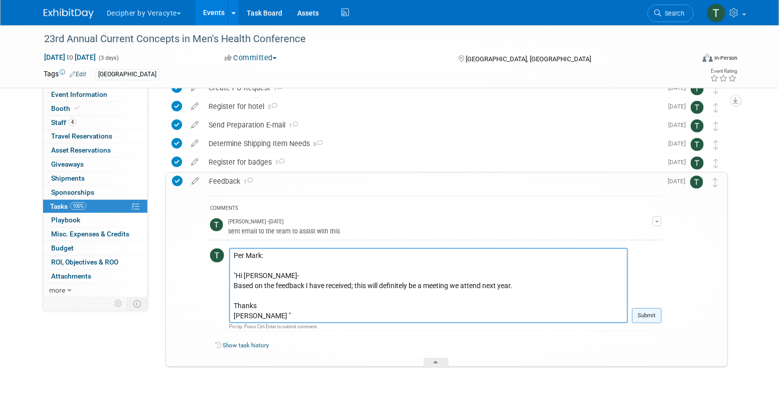
type textarea "Per Mark: "Hi Tony- Based on the feedback I have received; this will definitely…"
click at [654, 315] on button "Submit" at bounding box center [647, 315] width 30 height 15
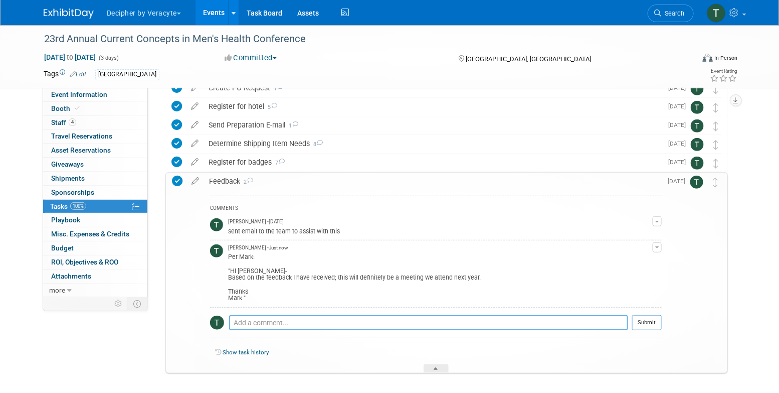
click at [277, 315] on textarea at bounding box center [428, 322] width 399 height 15
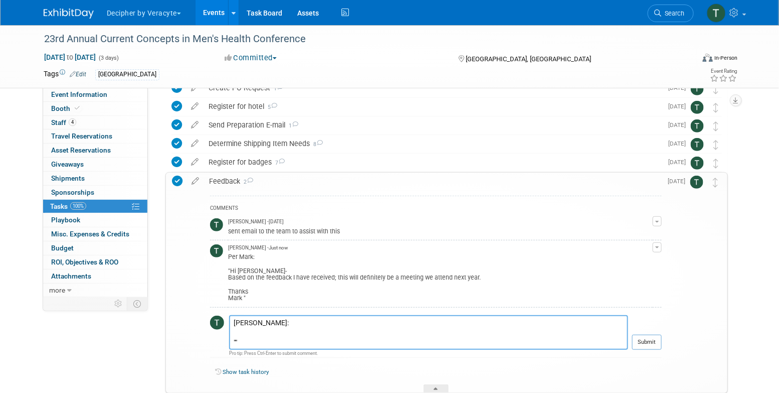
paste textarea "Hi Tony, I agree with Mark’s assessment of the conference. We had good interact…"
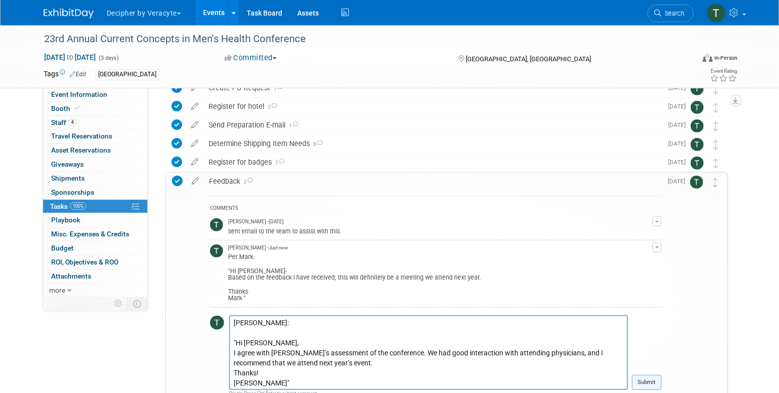
type textarea "Per Sean: "Hi Tony, I agree with Mark’s assessment of the conference. We had go…"
click at [652, 383] on button "Submit" at bounding box center [647, 382] width 30 height 15
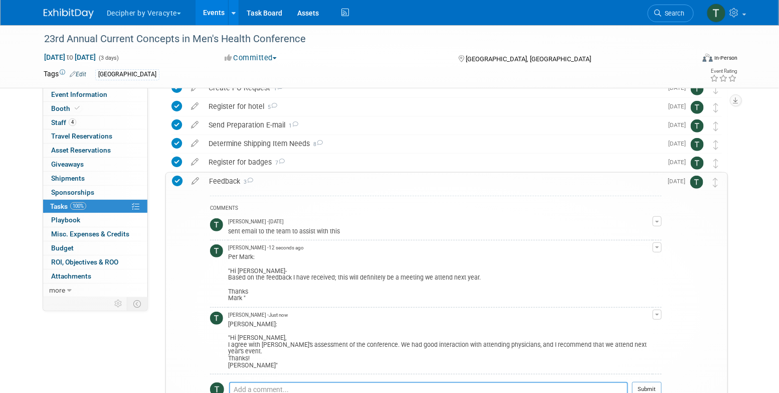
click at [354, 382] on textarea at bounding box center [428, 389] width 399 height 15
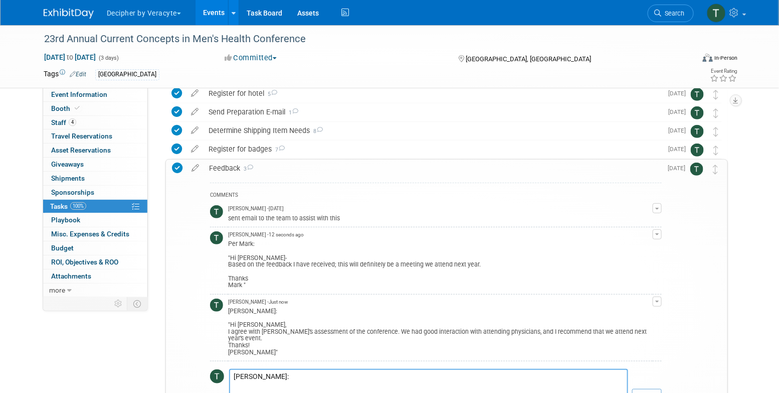
paste textarea "Hi Tony, Thanks again for the follow up. This was very productive with a practi…"
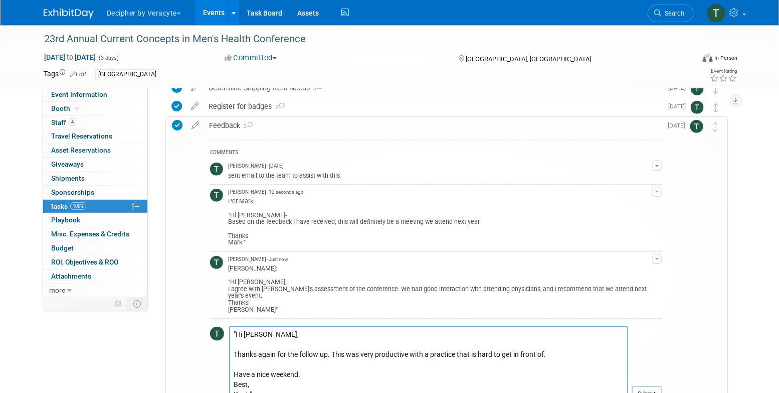
scroll to position [15, 0]
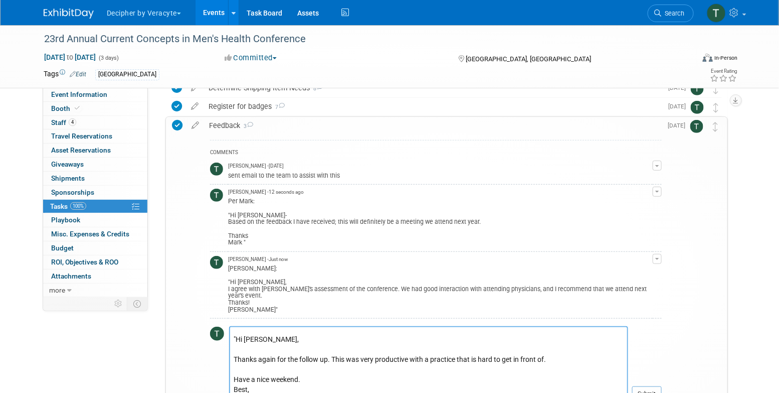
type textarea "Per Kent: "Hi Tony, Thanks again for the follow up. This was very productive wi…"
click at [658, 378] on td "Submit" at bounding box center [645, 367] width 34 height 83
click at [659, 386] on button "Submit" at bounding box center [647, 393] width 30 height 15
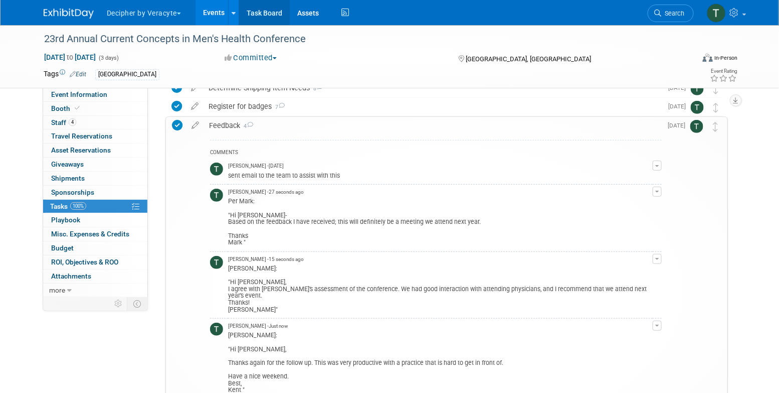
click at [251, 13] on link "Task Board" at bounding box center [264, 12] width 51 height 25
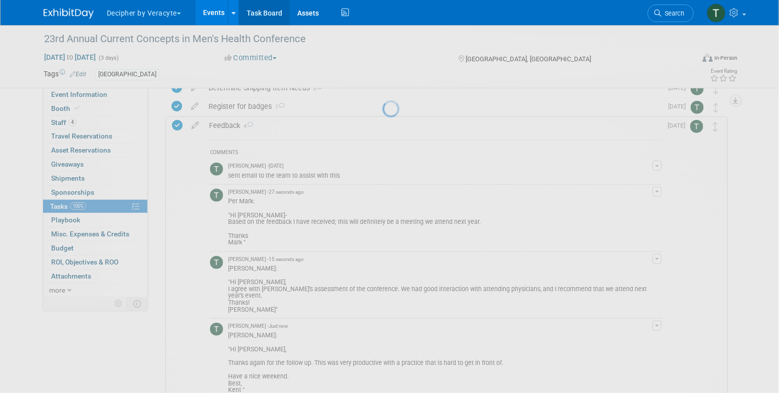
click at [251, 13] on link "Task Board" at bounding box center [264, 12] width 51 height 25
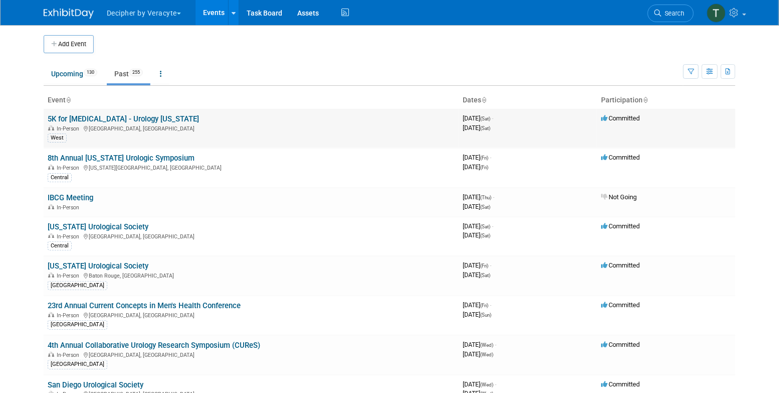
click at [156, 119] on link "5K for [MEDICAL_DATA] - Urology [US_STATE]" at bounding box center [123, 118] width 151 height 9
click at [185, 155] on link "8th Annual [US_STATE] Urologic Symposium" at bounding box center [121, 157] width 147 height 9
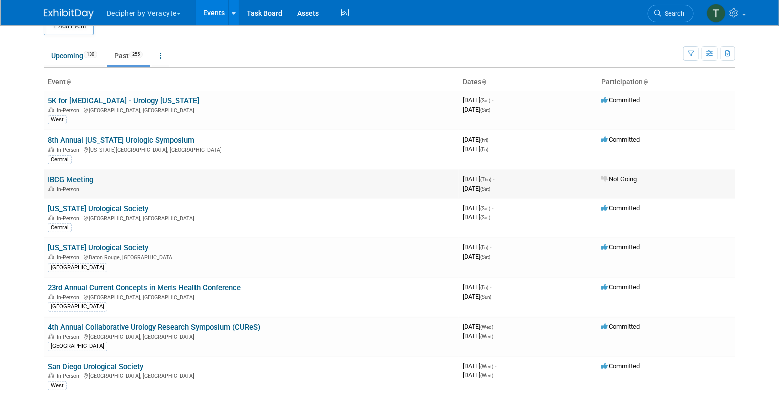
scroll to position [21, 0]
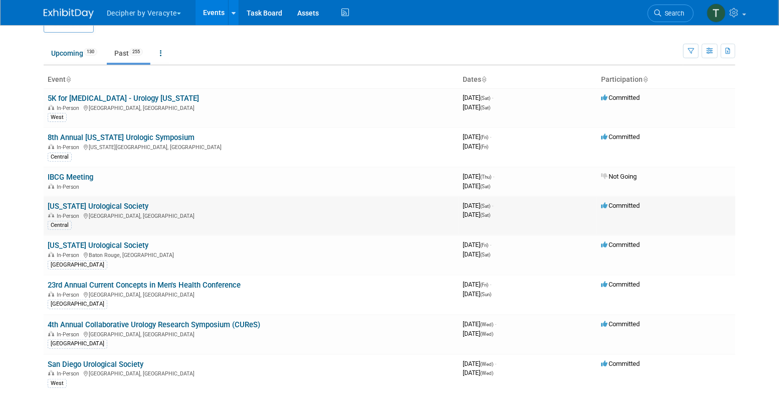
click at [119, 207] on link "[US_STATE] Urological Society" at bounding box center [98, 206] width 101 height 9
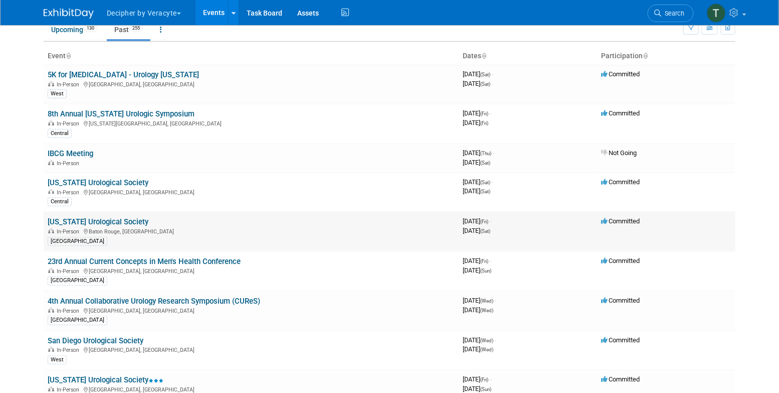
scroll to position [0, 0]
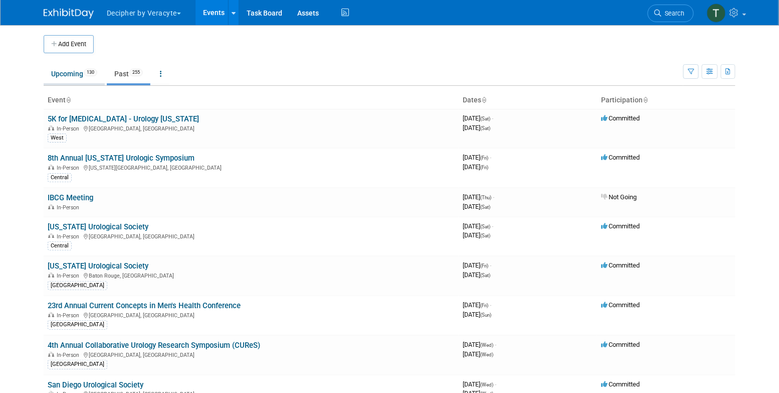
click at [90, 81] on link "Upcoming 130" at bounding box center [74, 73] width 61 height 19
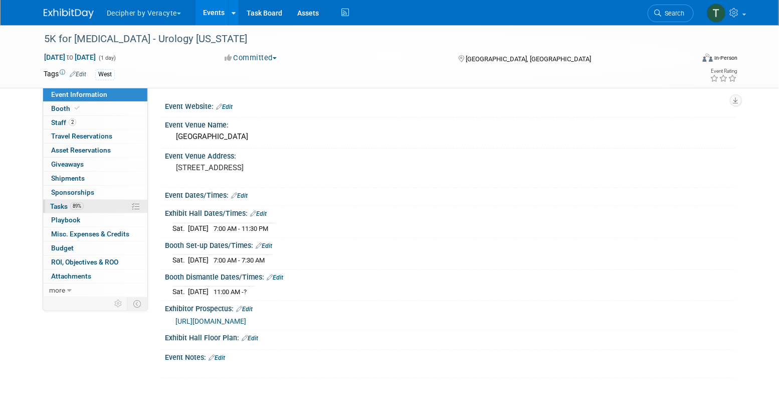
click at [117, 206] on link "89% Tasks 89%" at bounding box center [95, 207] width 104 height 14
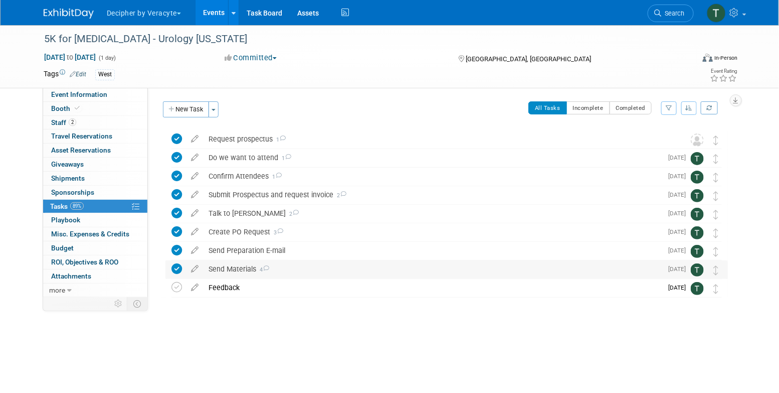
click at [237, 270] on div "Send Materials 4" at bounding box center [433, 268] width 459 height 17
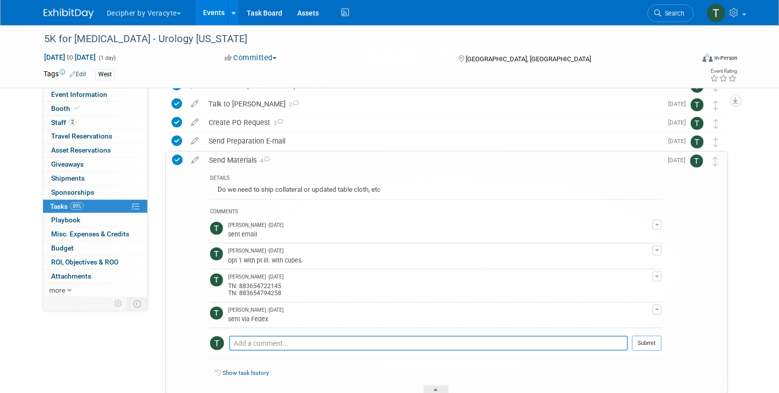
scroll to position [110, 0]
click at [263, 291] on div "TN: 883654722145 TN: 883654794258" at bounding box center [440, 288] width 425 height 16
copy div "883654794258"
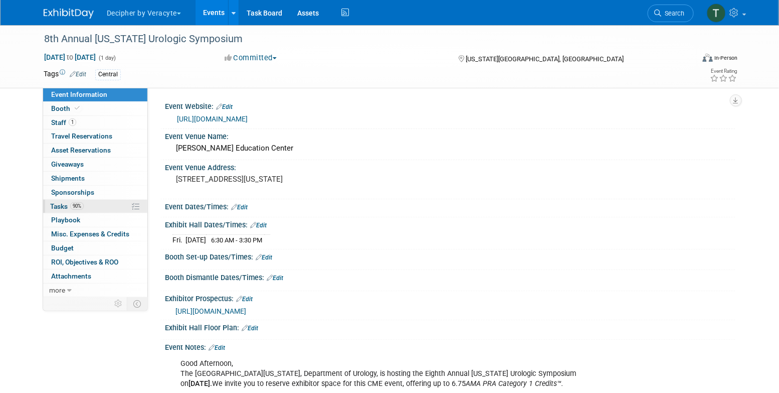
click at [102, 209] on link "90% Tasks 90%" at bounding box center [95, 207] width 104 height 14
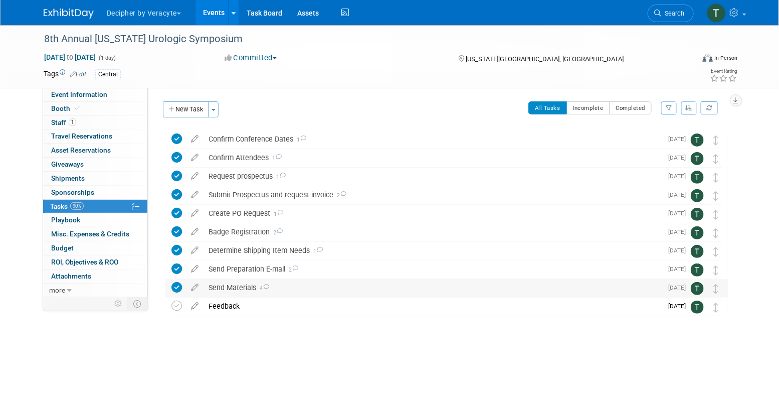
click at [293, 291] on div "Send Materials 4" at bounding box center [433, 287] width 459 height 17
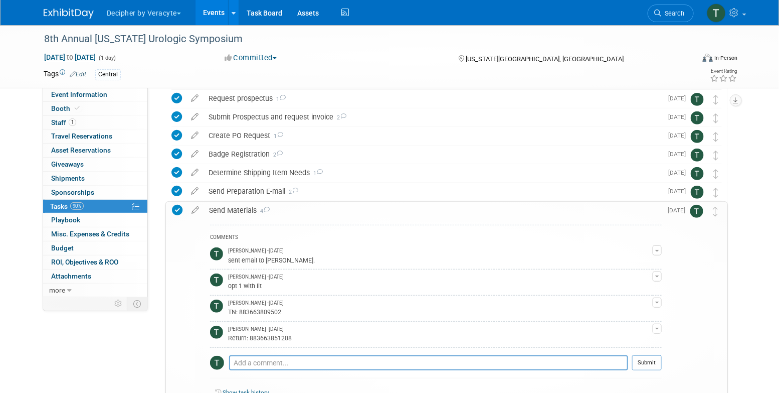
scroll to position [78, 0]
click at [279, 334] on div "Return: 883663851208" at bounding box center [440, 337] width 425 height 10
click at [275, 338] on div "Return: 883663851208" at bounding box center [440, 337] width 425 height 10
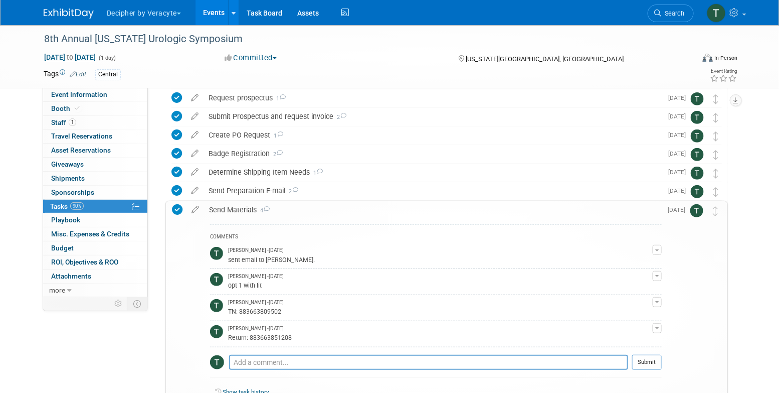
copy div "883663851208"
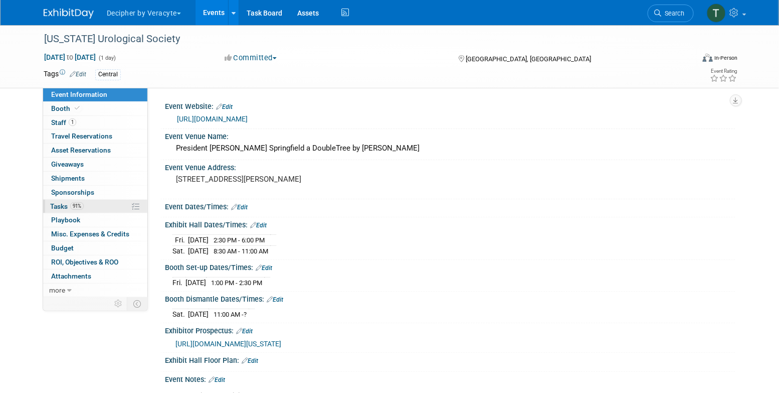
click at [113, 201] on link "91% Tasks 91%" at bounding box center [95, 207] width 104 height 14
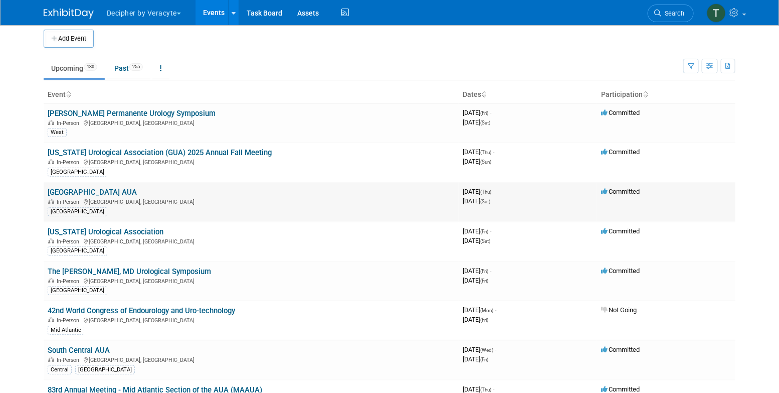
scroll to position [9, 0]
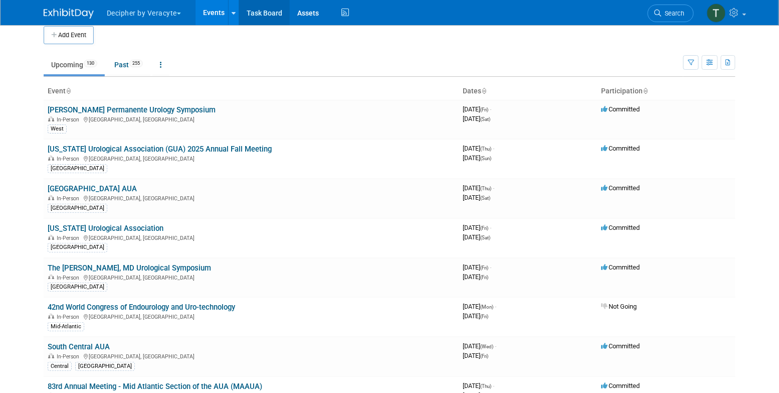
click at [275, 12] on link "Task Board" at bounding box center [264, 12] width 51 height 25
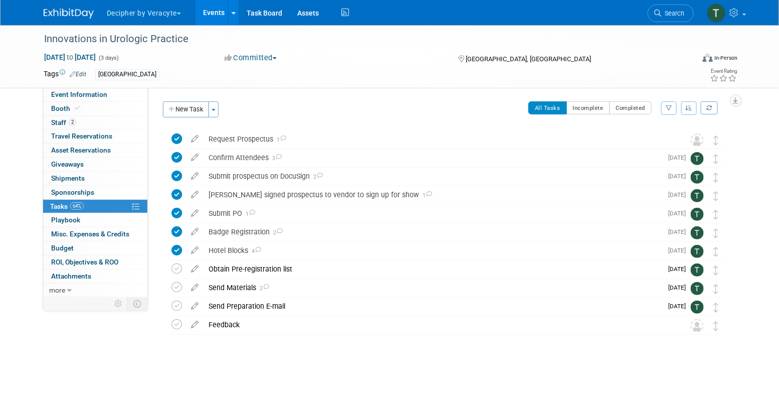
click at [134, 87] on div "Innovations in Urologic Practice [DATE] to [DATE] (3 days) [DATE] to [DATE] Com…" at bounding box center [389, 56] width 707 height 63
click at [137, 92] on link "Event Information" at bounding box center [95, 95] width 104 height 14
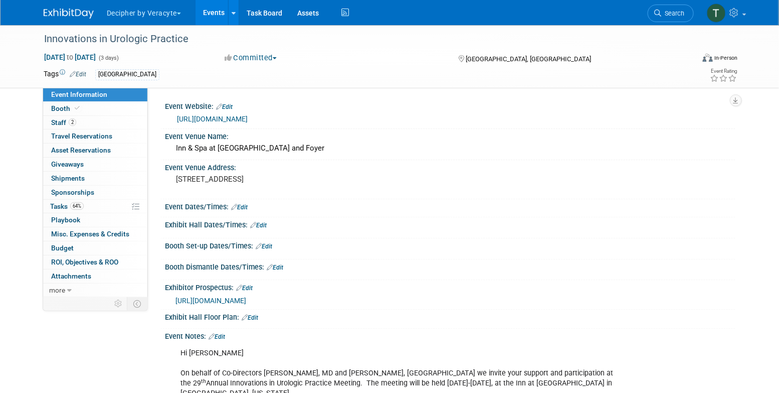
click at [248, 123] on link "https://www.eventbrite.com/e/28th-innovations-in-urologic-practice-registration…" at bounding box center [212, 119] width 71 height 8
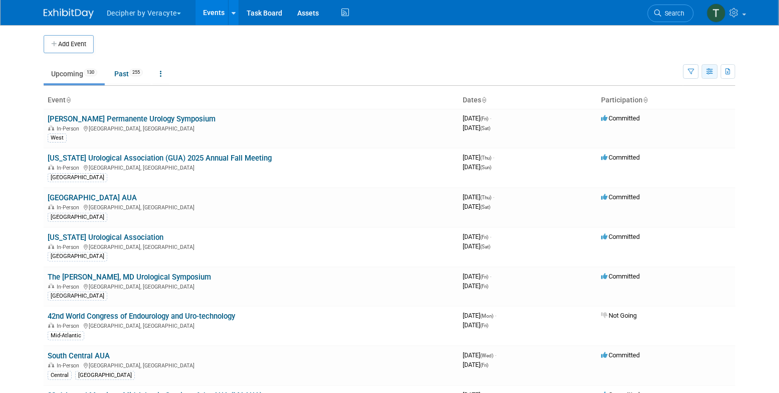
click at [705, 71] on button "button" at bounding box center [710, 71] width 16 height 15
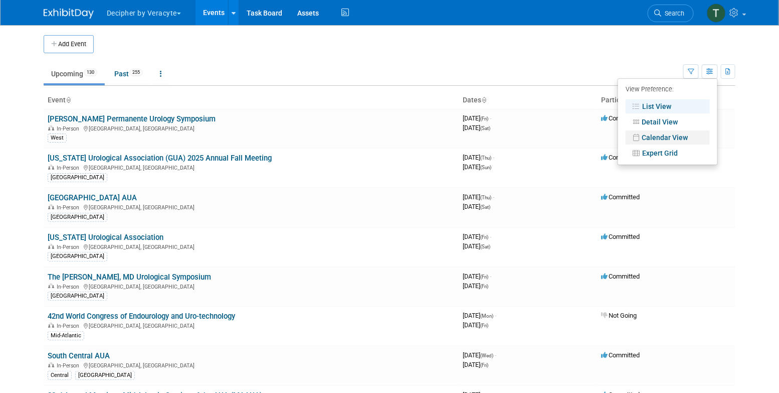
click at [662, 141] on link "Calendar View" at bounding box center [668, 137] width 84 height 14
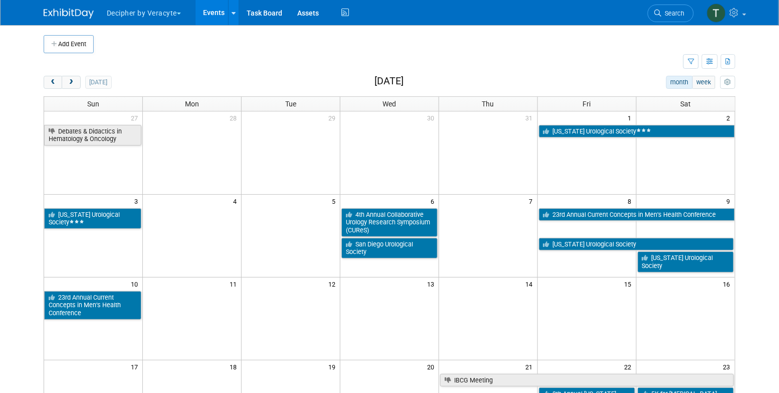
click at [71, 89] on div "[DATE] month week [DATE] Sun Mon Tue Wed Thu Fri Sat 27 28 29 30 31 1 2 Debates…" at bounding box center [390, 342] width 692 height 533
click at [71, 88] on button "next" at bounding box center [71, 82] width 19 height 13
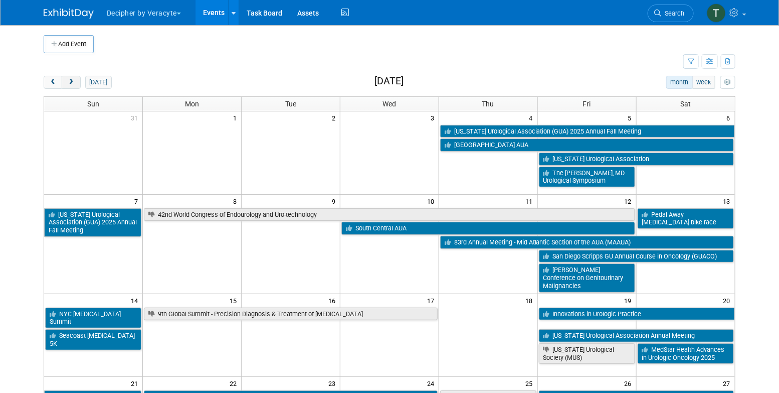
click at [71, 88] on button "next" at bounding box center [71, 82] width 19 height 13
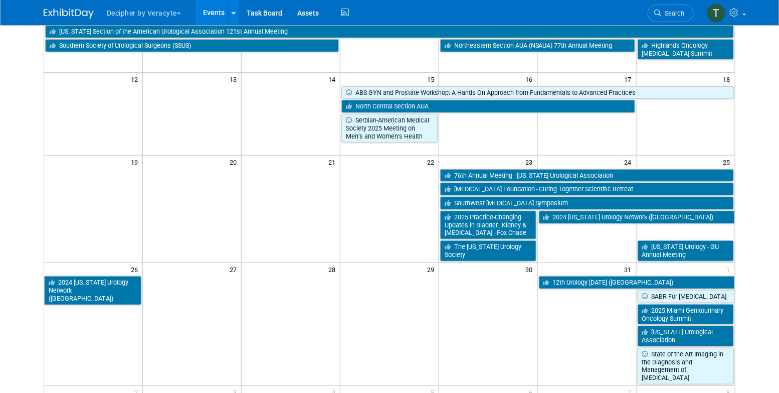
scroll to position [215, 0]
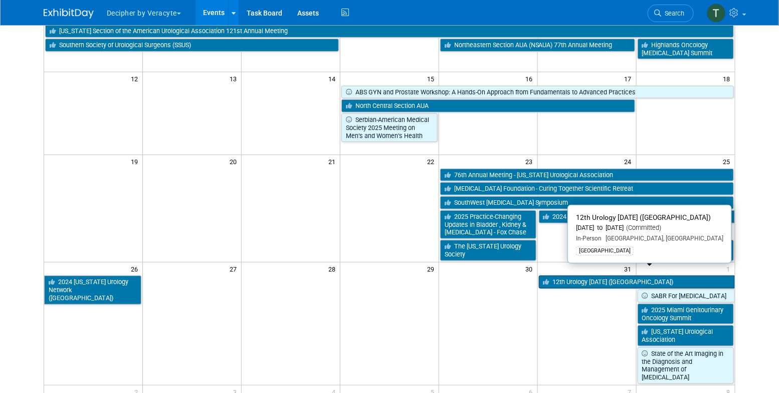
click at [585, 275] on link "12th Urology [DATE] ([GEOGRAPHIC_DATA])" at bounding box center [637, 281] width 196 height 13
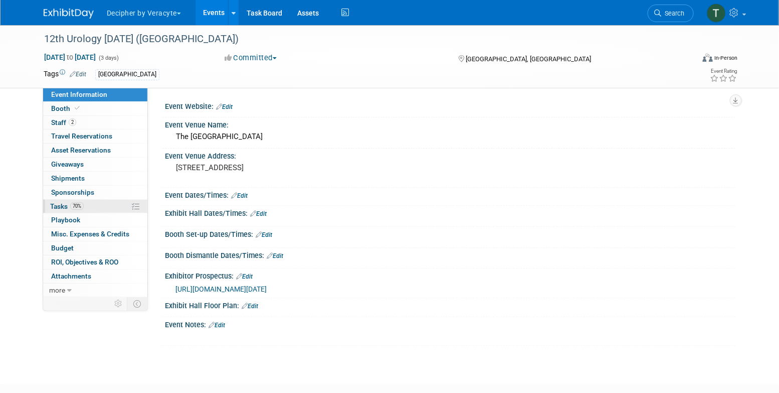
click at [129, 202] on link "70% Tasks 70%" at bounding box center [95, 207] width 104 height 14
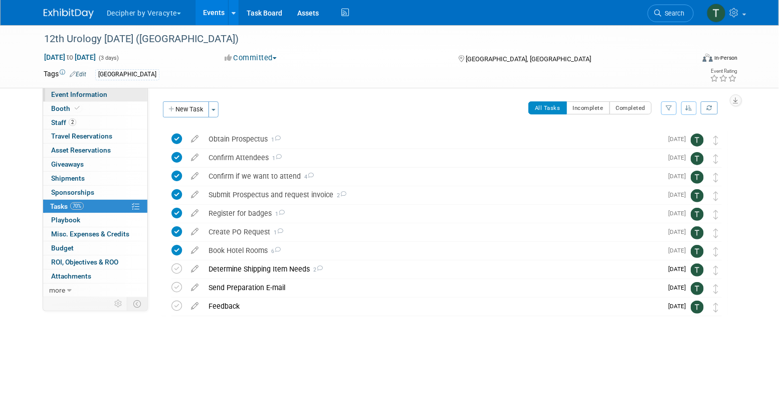
click at [125, 99] on link "Event Information" at bounding box center [95, 95] width 104 height 14
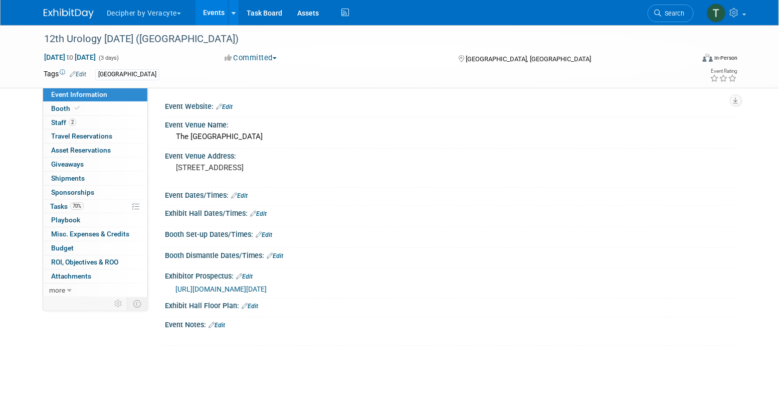
click at [267, 291] on span "https://veracyte365.sharepoint.com/:b:/r/sites/DecipherMKTG/Shared%20Documents/…" at bounding box center [221, 289] width 91 height 8
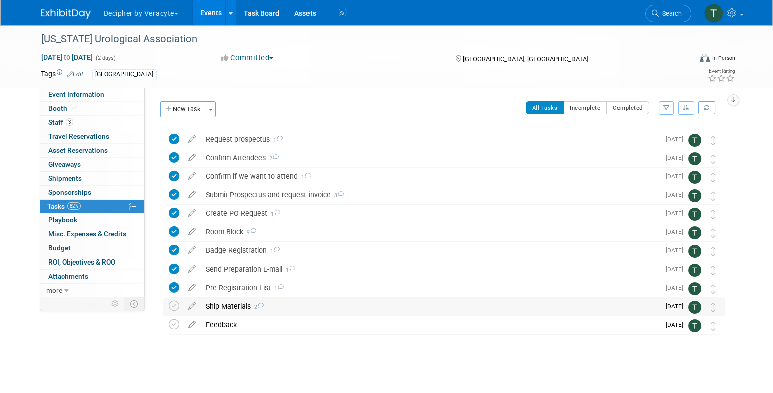
click at [236, 313] on div "Ship Materials 2" at bounding box center [430, 305] width 459 height 17
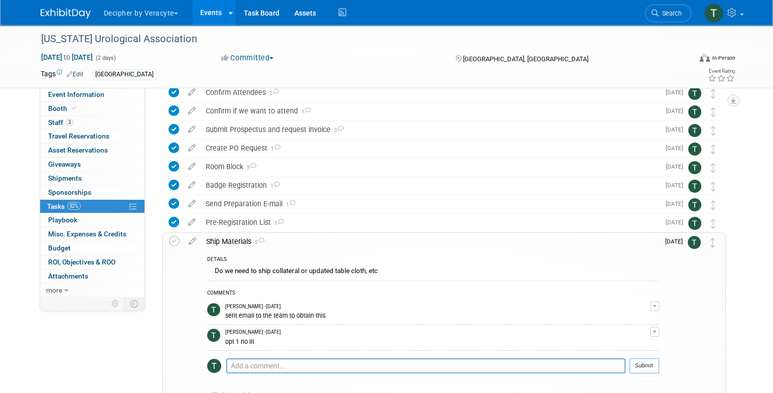
scroll to position [74, 0]
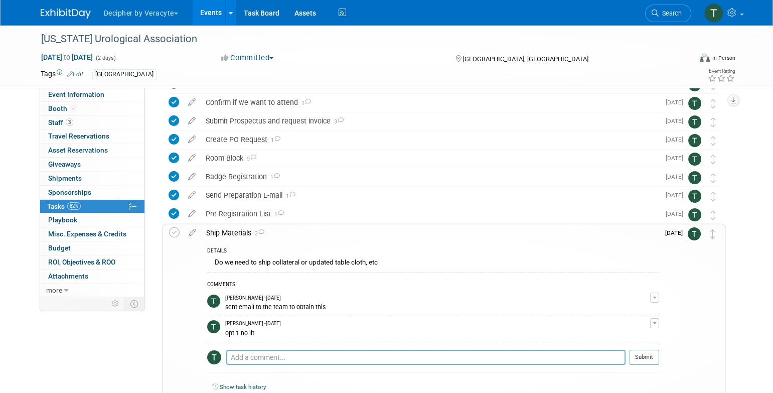
click at [264, 356] on textarea at bounding box center [425, 357] width 399 height 15
paste textarea "883835683659"
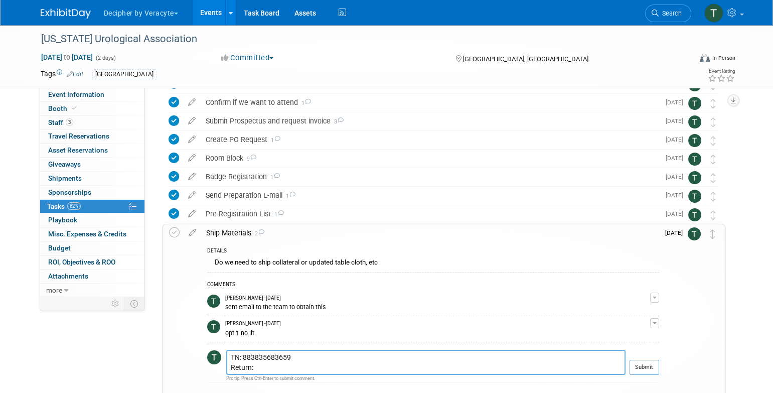
paste textarea "883835732845"
type textarea "TN: 883835683659 Return: 883835732845"
click at [649, 368] on button "Submit" at bounding box center [644, 367] width 30 height 15
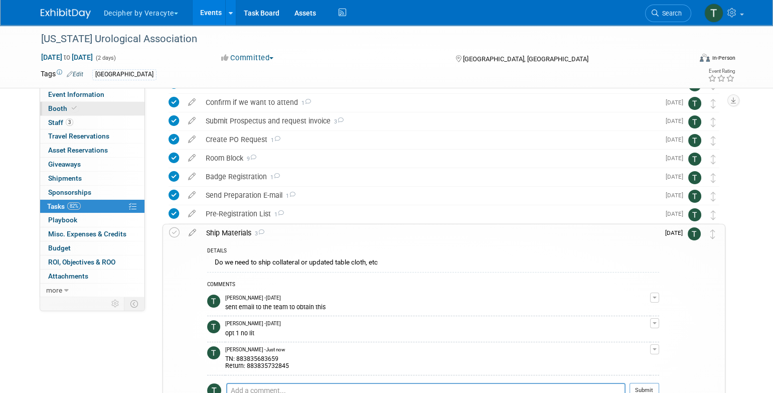
click at [108, 109] on link "Booth" at bounding box center [92, 109] width 104 height 14
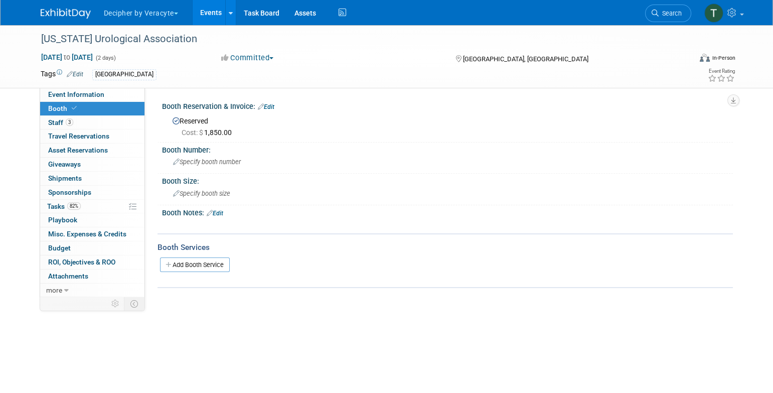
click at [191, 251] on div "Booth Services" at bounding box center [444, 247] width 575 height 11
click at [105, 146] on span "Asset Reservations 0" at bounding box center [78, 150] width 60 height 8
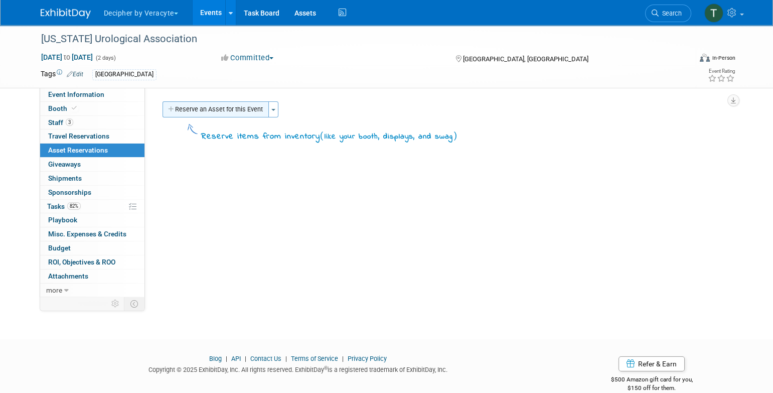
click at [220, 107] on button "Reserve an Asset for this Event" at bounding box center [216, 109] width 106 height 16
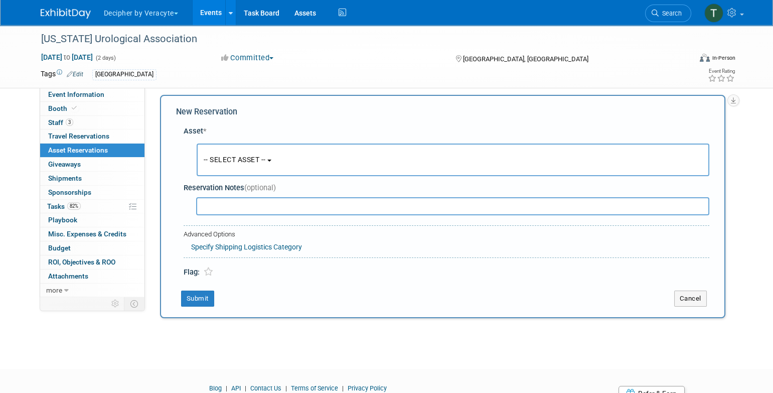
scroll to position [10, 0]
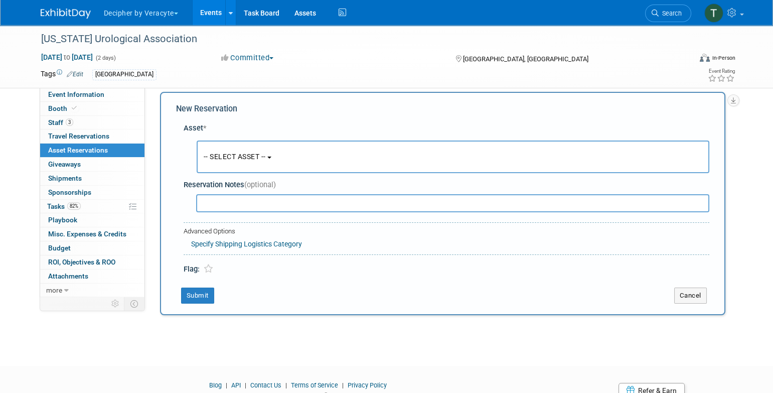
click at [227, 153] on span "-- SELECT ASSET --" at bounding box center [235, 156] width 62 height 8
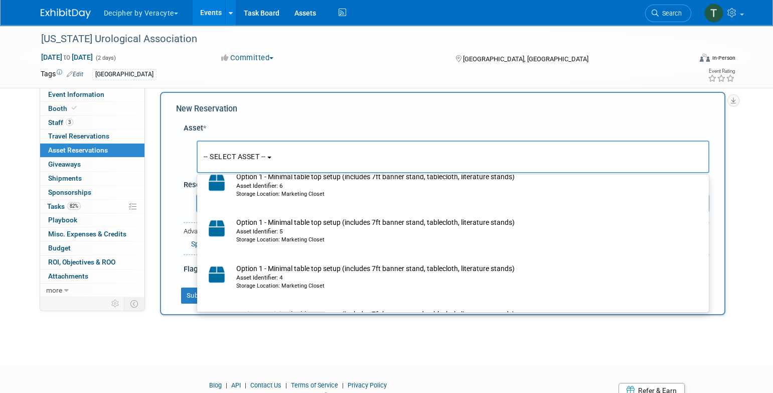
scroll to position [450, 0]
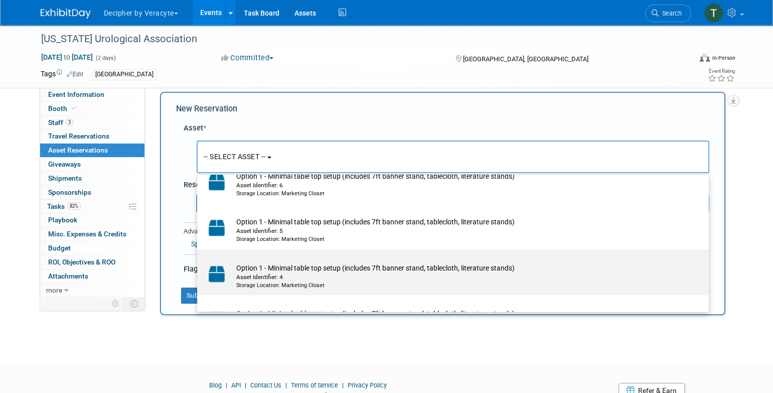
click at [267, 269] on td "Option 1 - Minimal table top setup (includes 7ft banner stand, tablecloth, lite…" at bounding box center [459, 276] width 457 height 27
click at [199, 261] on input "Option 1 - Minimal table top setup (includes 7ft banner stand, tablecloth, lite…" at bounding box center [195, 258] width 7 height 7
select select "10717278"
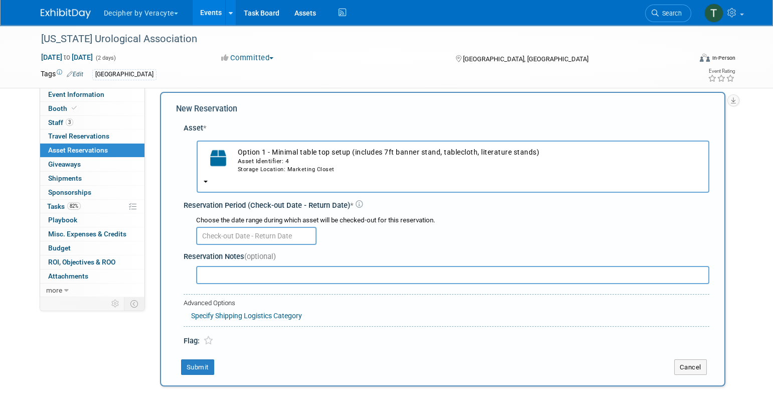
click at [252, 218] on div "Choose the date range during which asset will be checked-out for this reservati…" at bounding box center [452, 221] width 513 height 10
click at [252, 231] on input "text" at bounding box center [256, 236] width 120 height 18
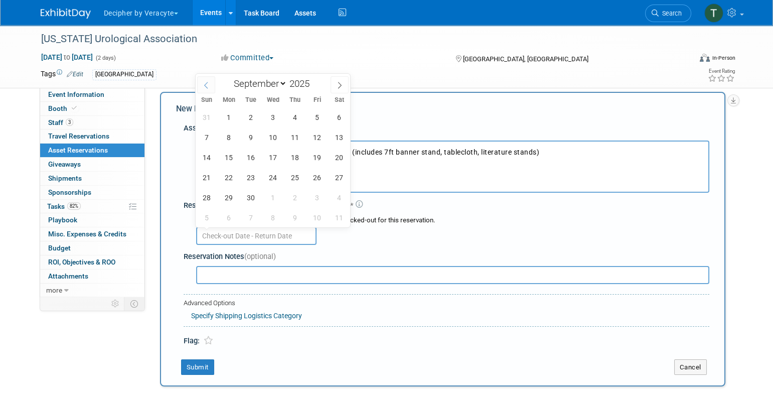
click at [209, 86] on icon at bounding box center [206, 85] width 7 height 7
select select "7"
click at [230, 197] on span "25" at bounding box center [229, 198] width 20 height 20
type input "Aug 25, 2025"
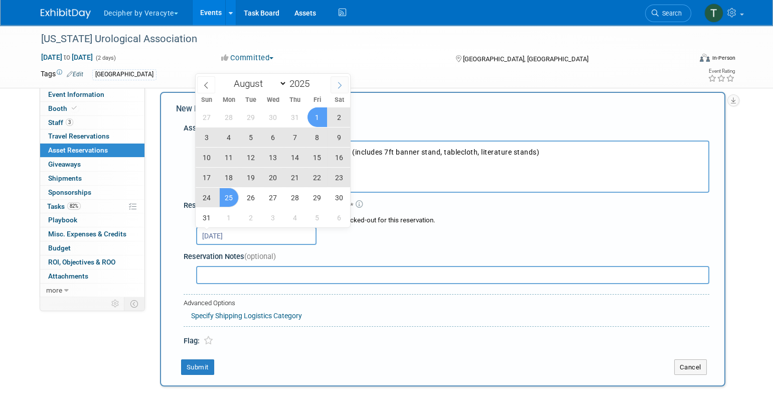
click at [339, 81] on span at bounding box center [340, 84] width 18 height 17
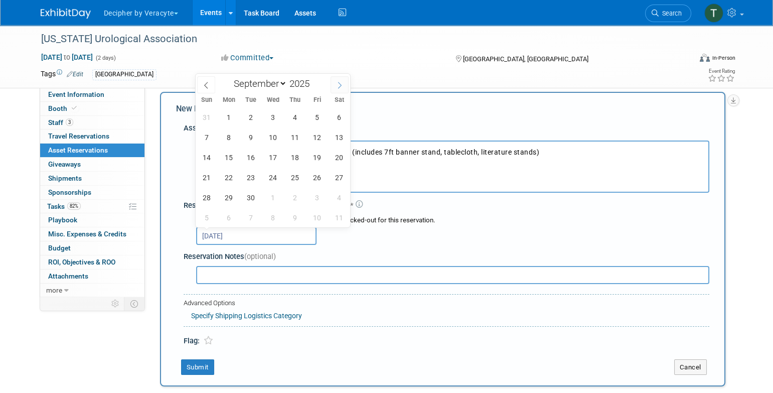
click at [339, 81] on span at bounding box center [340, 84] width 18 height 17
select select "9"
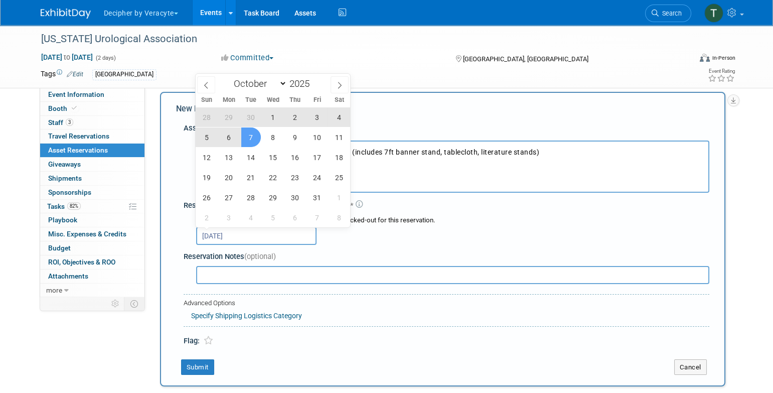
click at [258, 137] on span "7" at bounding box center [251, 137] width 20 height 20
type input "Aug 25, 2025 to Oct 7, 2025"
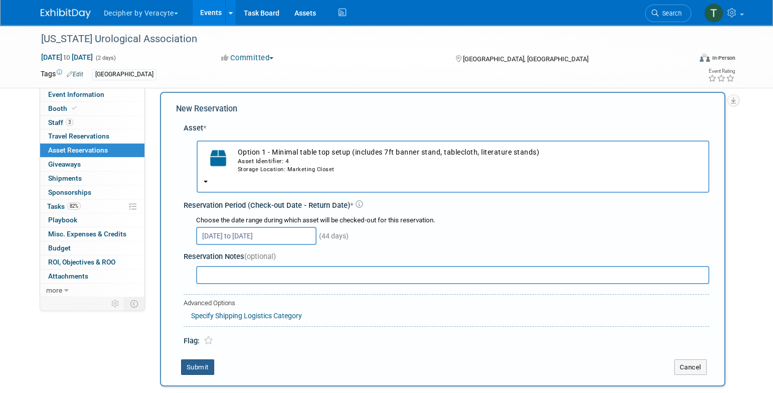
click at [212, 365] on button "Submit" at bounding box center [197, 367] width 33 height 16
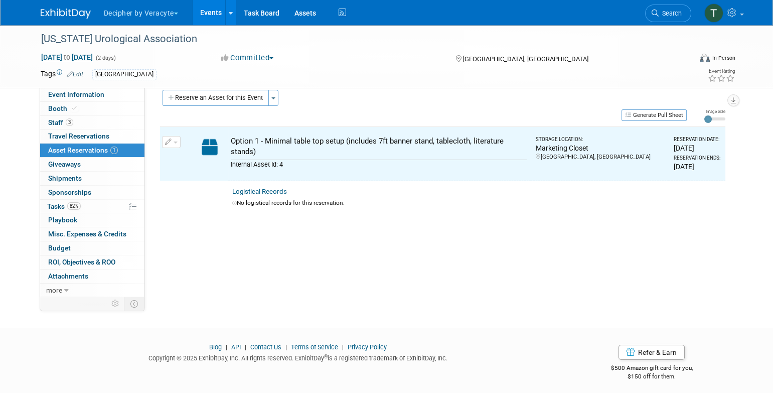
scroll to position [12, 0]
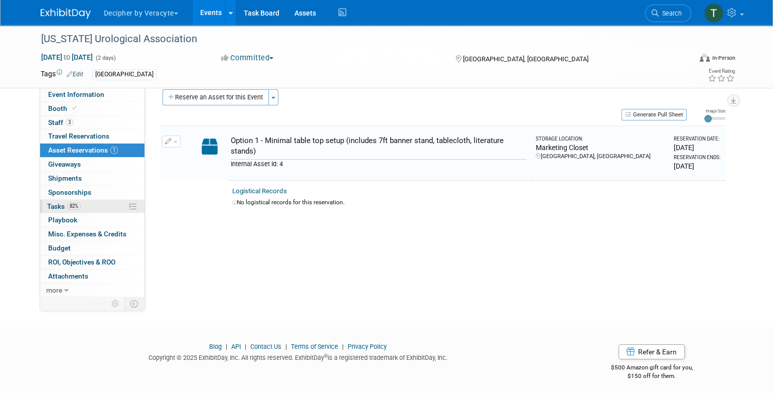
click at [105, 212] on link "82% Tasks 82%" at bounding box center [92, 207] width 104 height 14
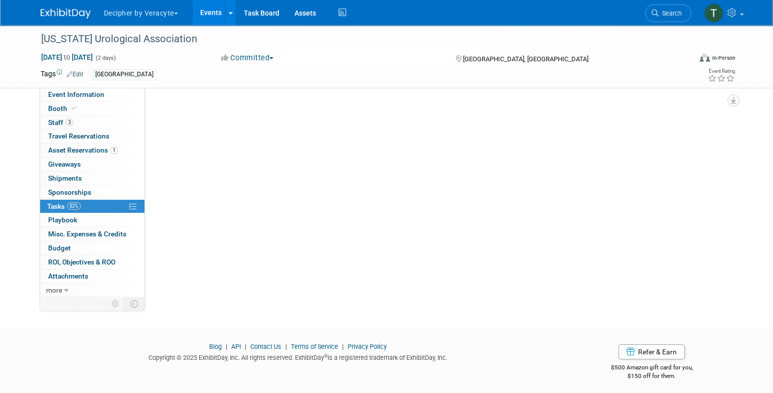
scroll to position [0, 0]
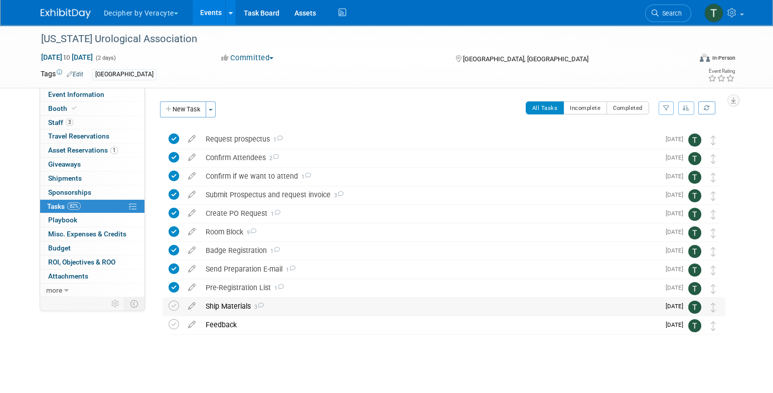
click at [359, 312] on div "Ship Materials 3" at bounding box center [430, 305] width 459 height 17
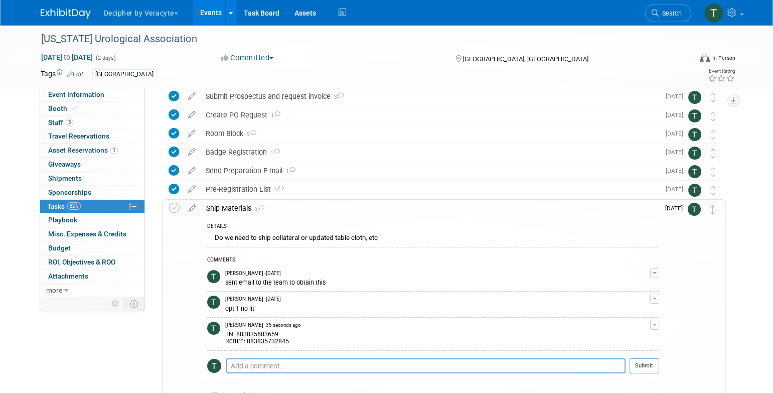
scroll to position [99, 0]
click at [339, 360] on textarea at bounding box center [425, 364] width 399 height 15
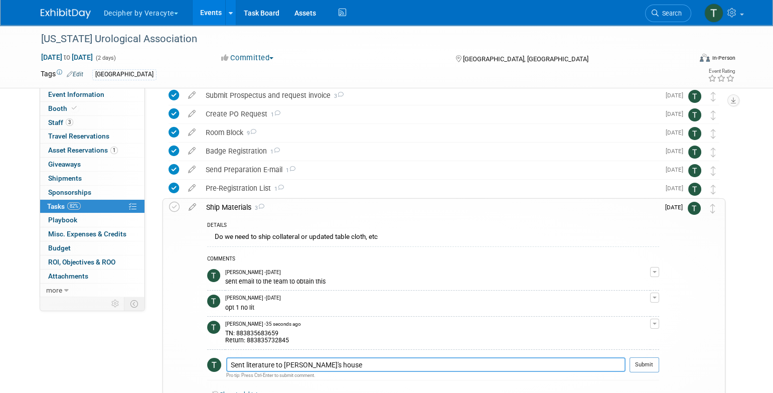
click at [339, 360] on textarea "Sent literature to Justin's house" at bounding box center [425, 364] width 399 height 15
type textarea "Sent literature to Justin's house"
click at [644, 361] on button "Submit" at bounding box center [644, 364] width 30 height 15
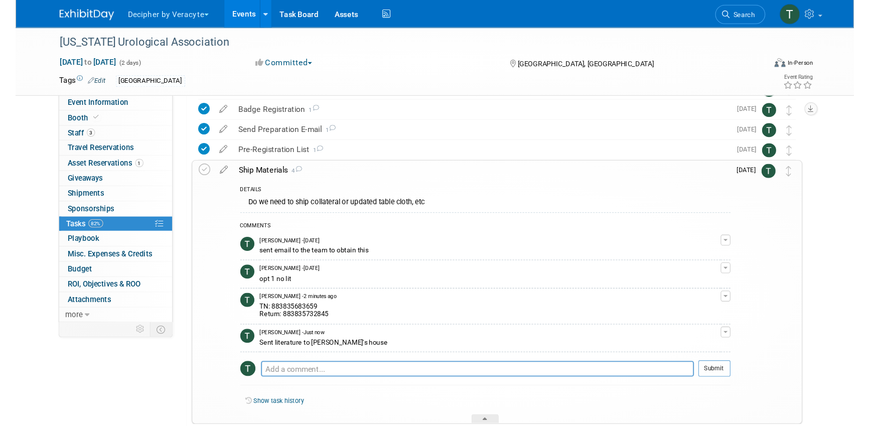
scroll to position [150, 0]
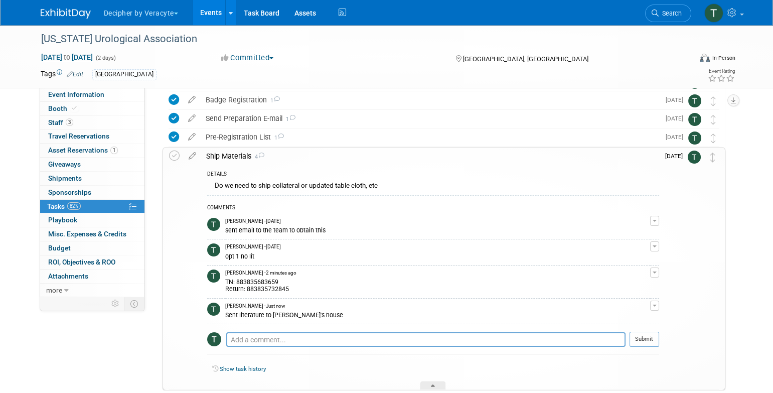
click at [247, 286] on div "TN: 883835683659 Return: 883835732845" at bounding box center [437, 284] width 425 height 16
copy tbody "Return: 883835732845 Edit Comment Remove"
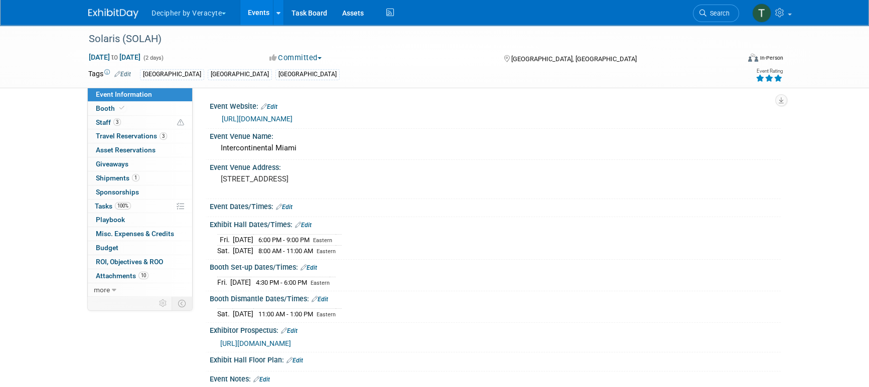
click at [254, 8] on link "Events" at bounding box center [258, 12] width 37 height 25
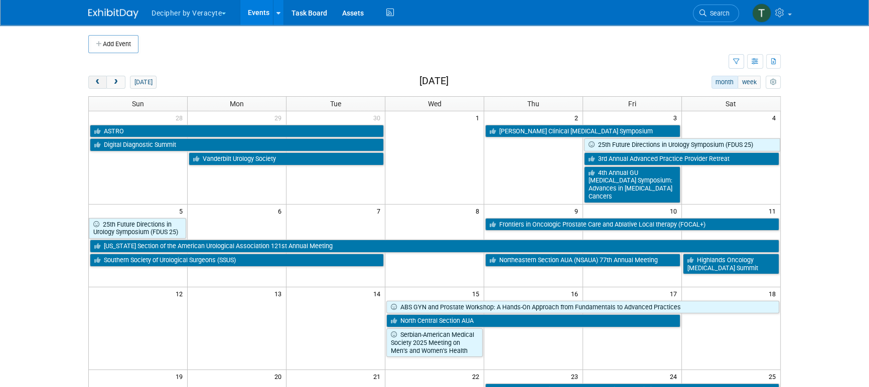
click at [101, 83] on span "prev" at bounding box center [98, 82] width 8 height 7
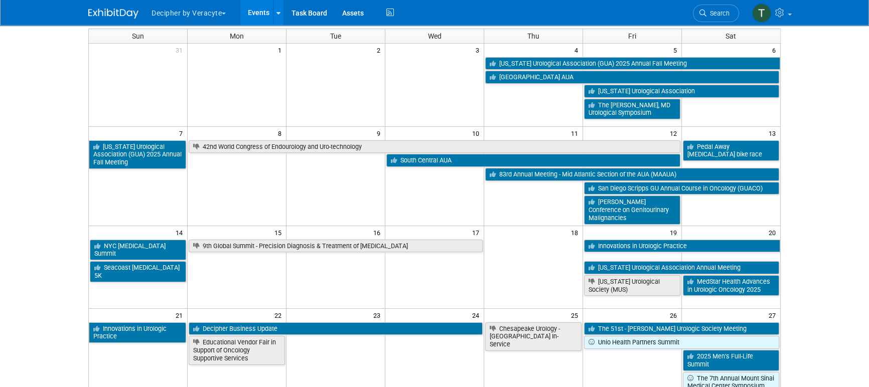
scroll to position [69, 0]
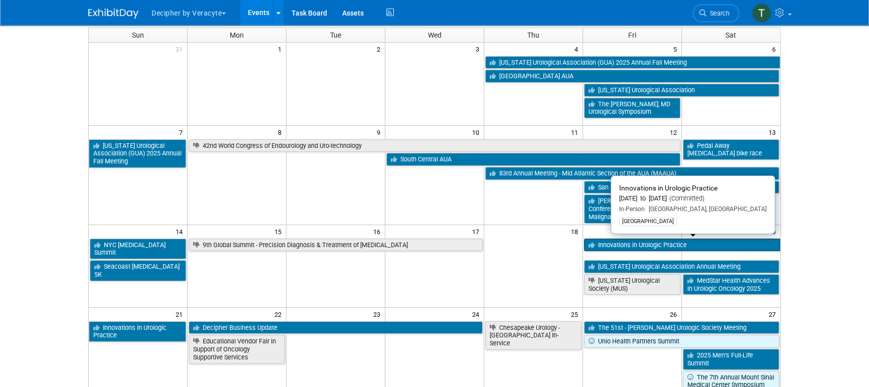
click at [640, 249] on link "Innovations in Urologic Practice" at bounding box center [682, 245] width 196 height 13
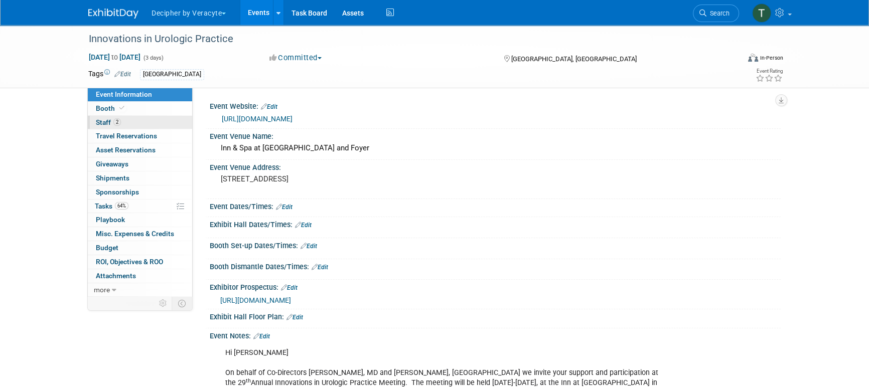
click at [156, 120] on link "2 Staff 2" at bounding box center [140, 123] width 104 height 14
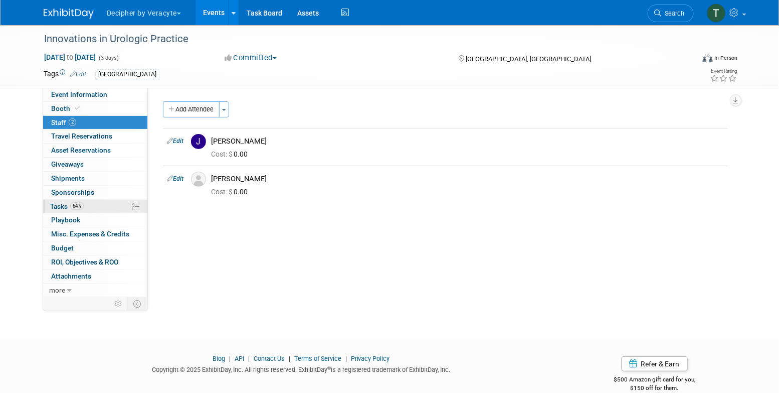
click at [92, 200] on link "64% Tasks 64%" at bounding box center [95, 207] width 104 height 14
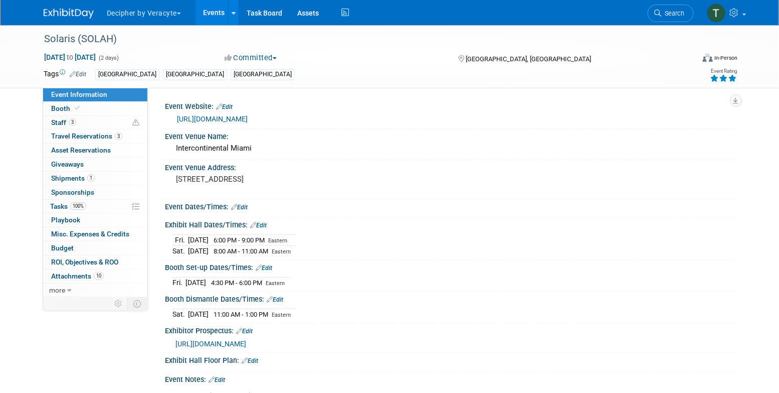
click at [217, 9] on link "Events" at bounding box center [214, 12] width 37 height 25
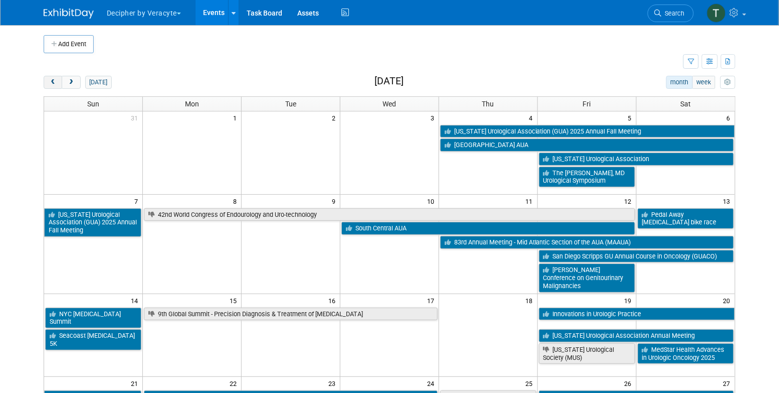
click at [48, 88] on button "prev" at bounding box center [53, 82] width 19 height 13
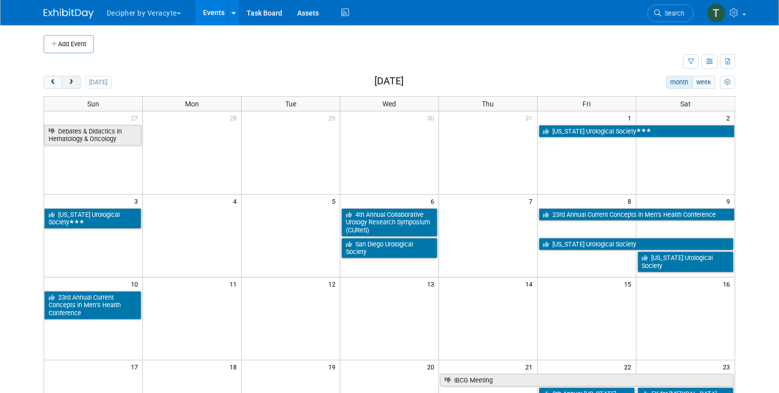
click at [71, 80] on span "next" at bounding box center [71, 82] width 8 height 7
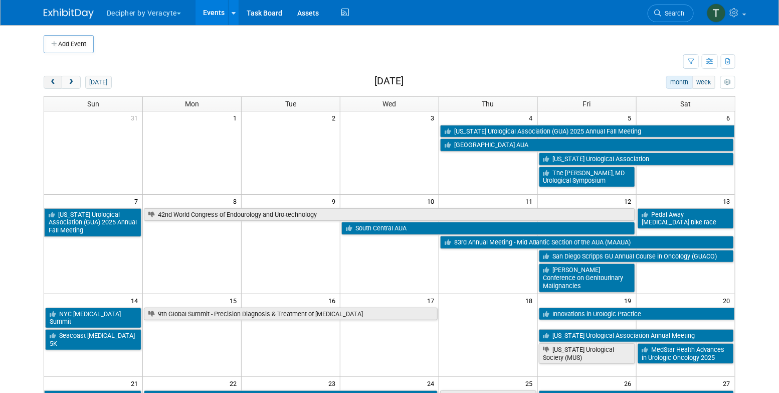
click at [53, 84] on span "prev" at bounding box center [53, 82] width 8 height 7
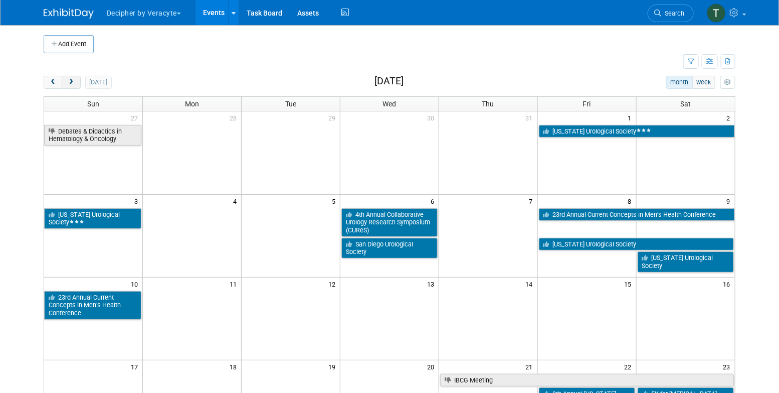
click at [69, 84] on span "next" at bounding box center [71, 82] width 8 height 7
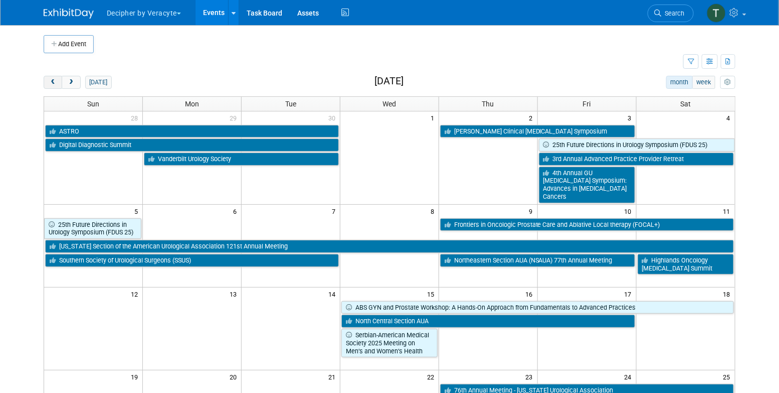
click at [47, 79] on button "prev" at bounding box center [53, 82] width 19 height 13
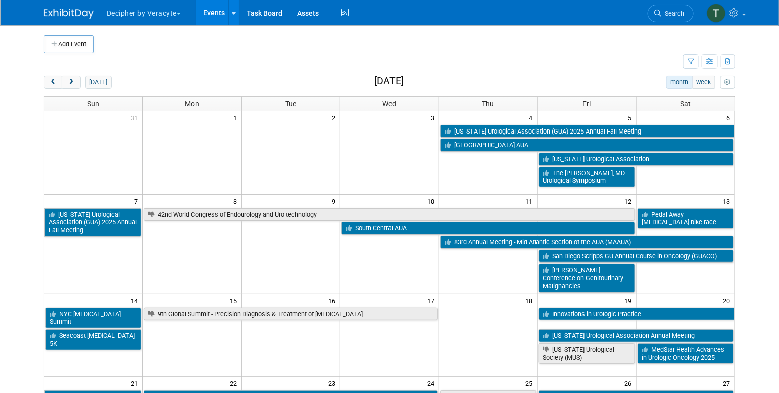
scroll to position [284, 0]
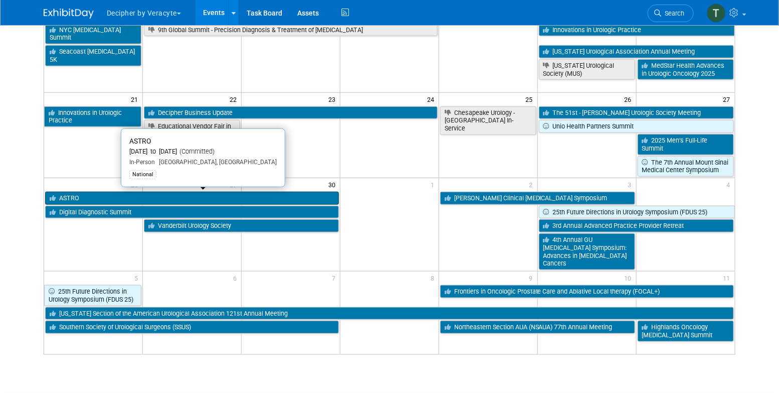
click at [88, 194] on link "ASTRO" at bounding box center [192, 198] width 294 height 13
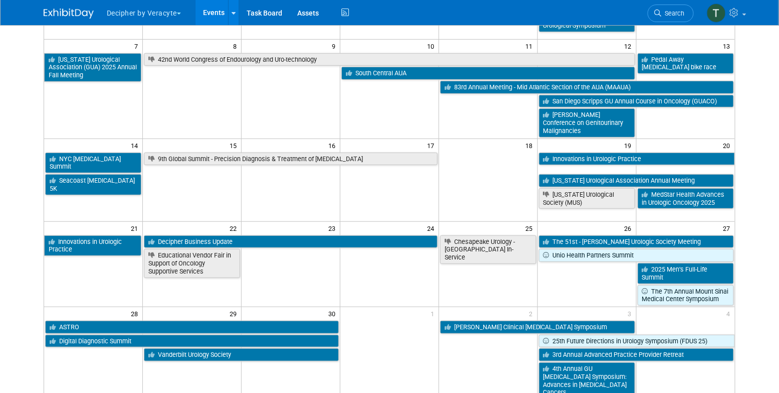
scroll to position [155, 0]
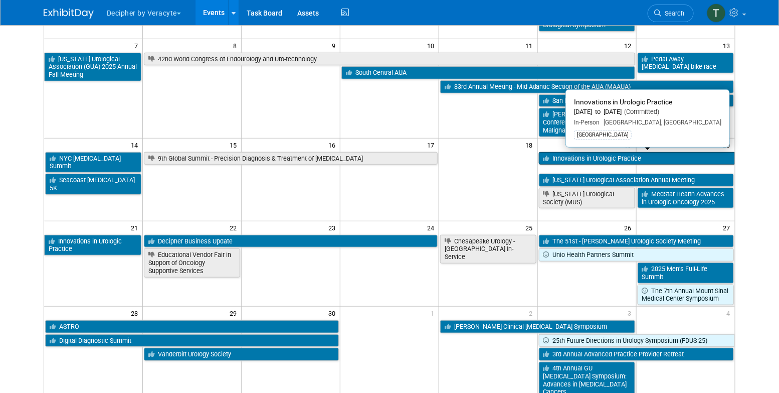
click at [573, 152] on link "Innovations in Urologic Practice" at bounding box center [637, 158] width 196 height 13
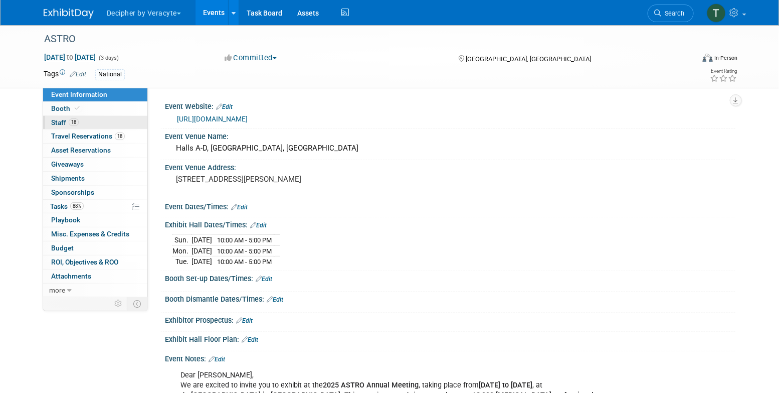
click at [60, 125] on span "Staff 18" at bounding box center [65, 122] width 28 height 8
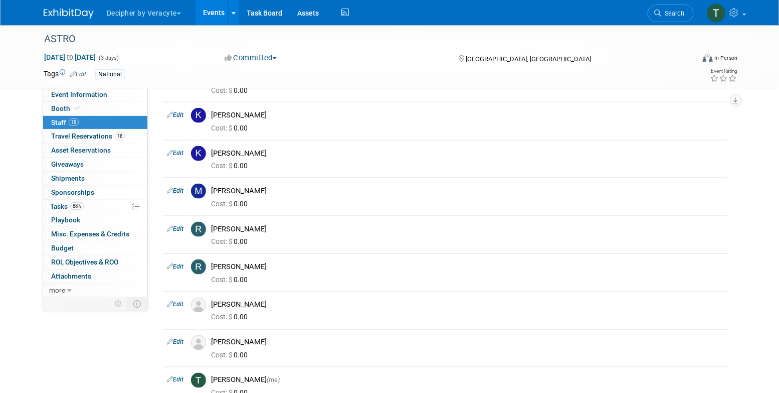
scroll to position [415, 0]
drag, startPoint x: 267, startPoint y: 226, endPoint x: 211, endPoint y: 225, distance: 56.2
click at [212, 225] on div "[PERSON_NAME]" at bounding box center [468, 227] width 528 height 12
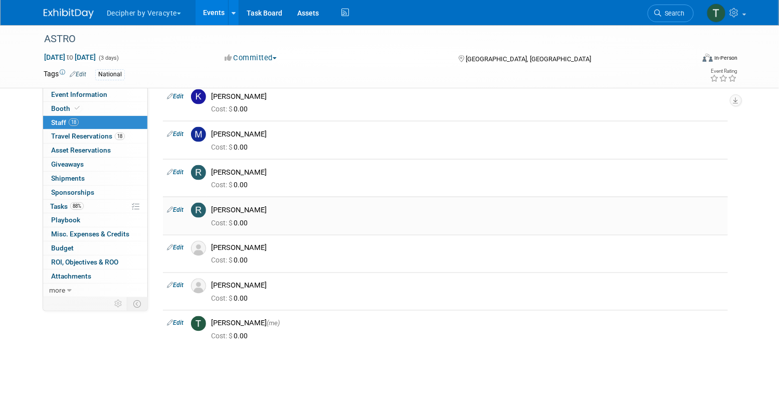
scroll to position [472, 0]
click at [102, 202] on link "88% Tasks 88%" at bounding box center [95, 207] width 104 height 14
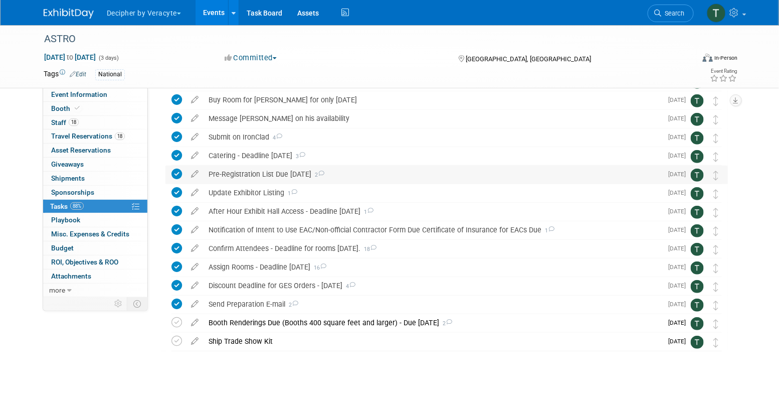
scroll to position [114, 0]
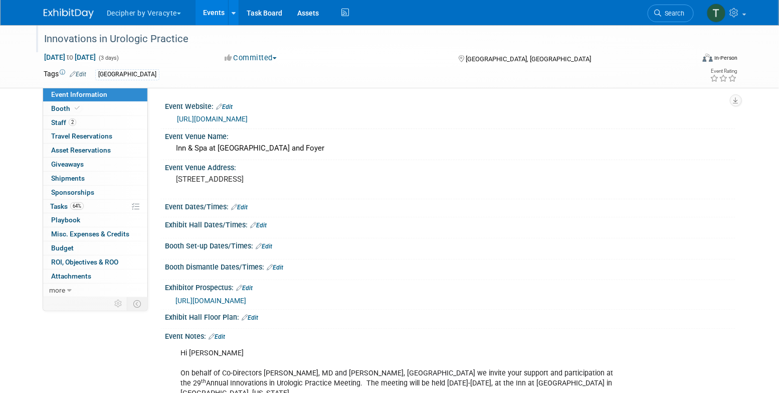
click at [167, 42] on div "Innovations in Urologic Practice" at bounding box center [360, 39] width 638 height 18
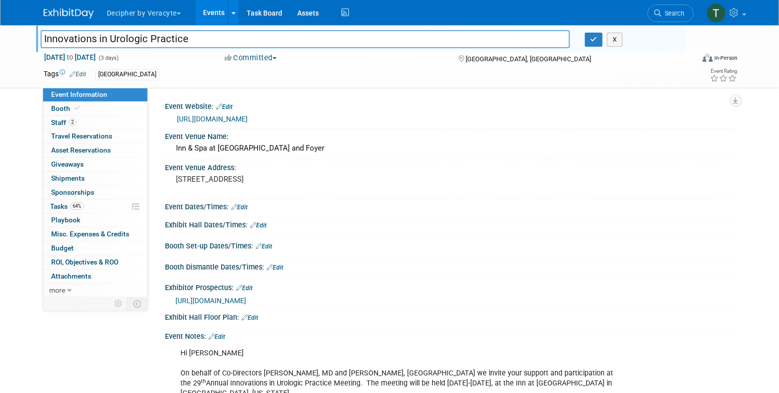
click at [167, 42] on input "Innovations in Urologic Practice" at bounding box center [306, 39] width 530 height 18
click at [588, 40] on button "button" at bounding box center [594, 40] width 18 height 14
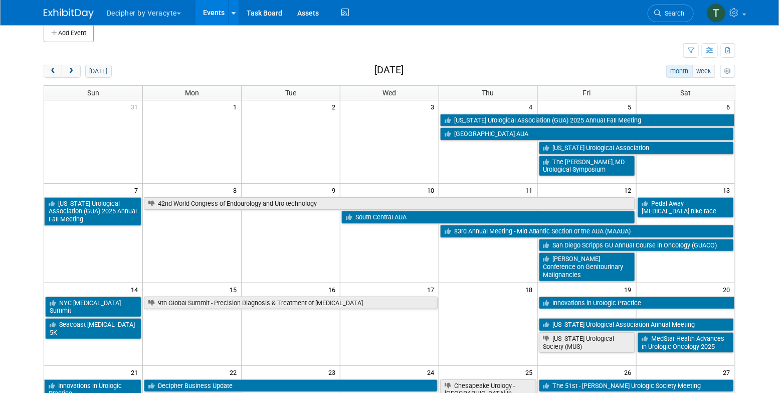
scroll to position [10, 0]
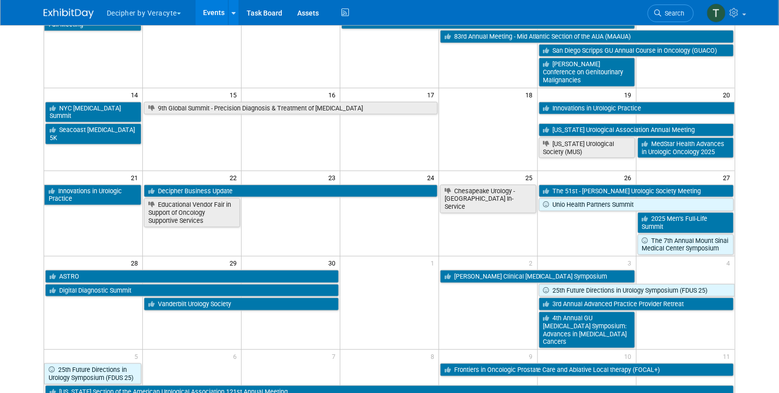
scroll to position [207, 0]
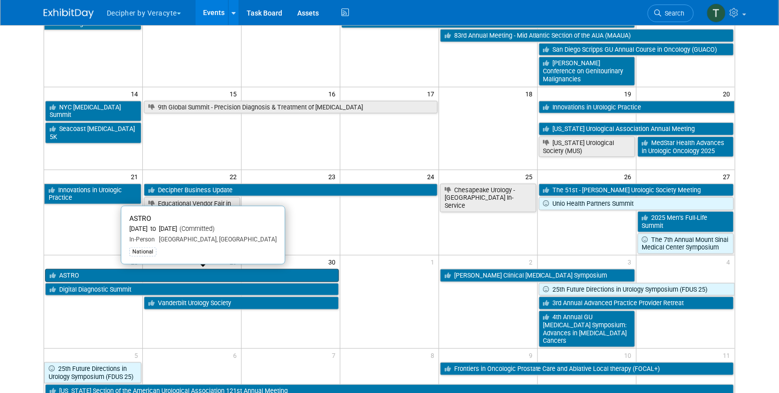
click at [174, 277] on link "ASTRO" at bounding box center [192, 275] width 294 height 13
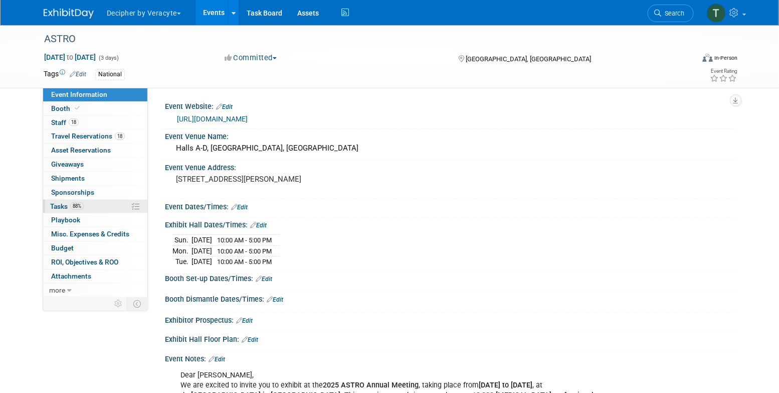
click at [108, 207] on link "88% Tasks 88%" at bounding box center [95, 207] width 104 height 14
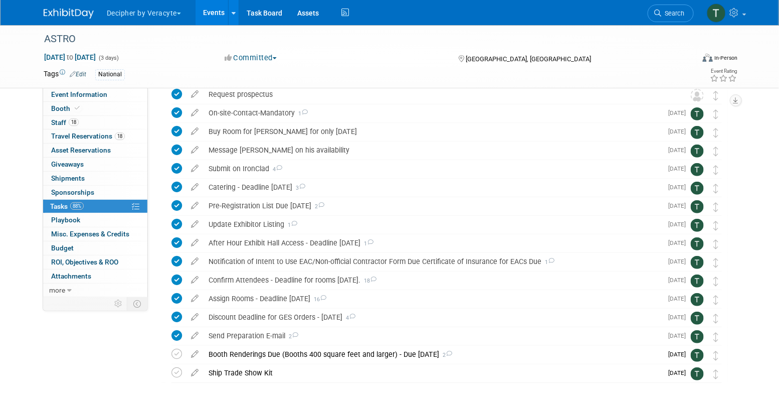
scroll to position [86, 0]
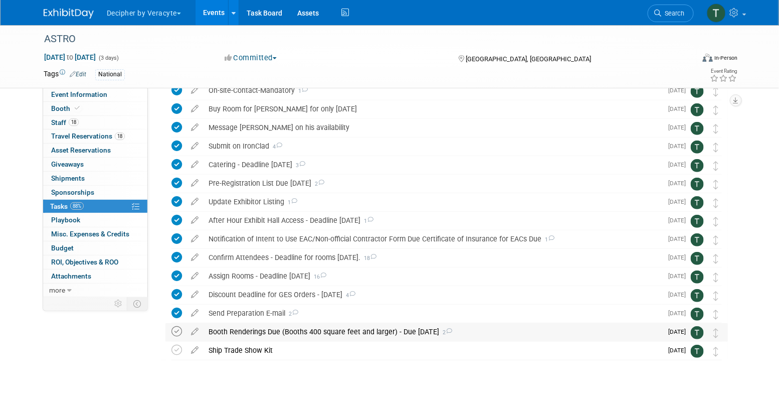
click at [177, 333] on icon at bounding box center [177, 331] width 11 height 11
click at [266, 331] on div "Booth Renderings Due (Booths 400 square feet and larger) - Due [DATE] 2" at bounding box center [433, 331] width 459 height 17
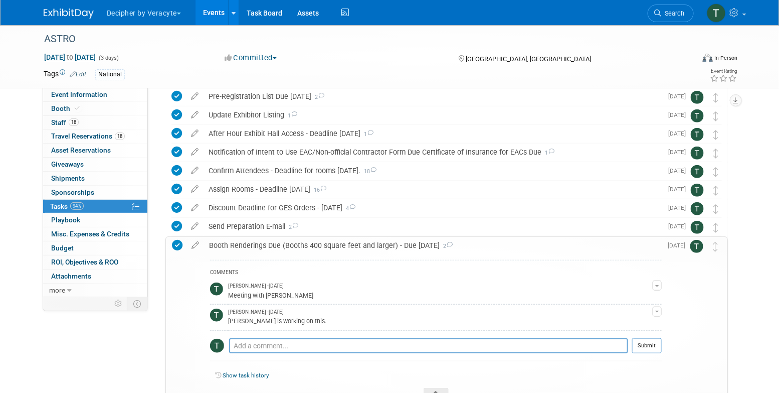
scroll to position [182, 0]
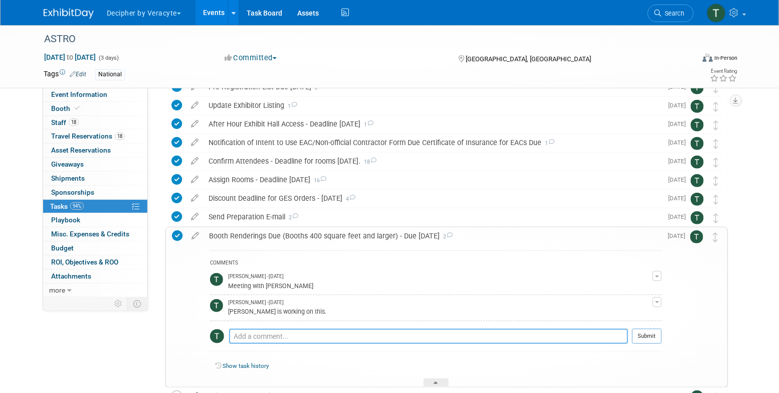
click at [273, 334] on textarea at bounding box center [428, 336] width 399 height 15
type textarea "h"
type textarea "This was approved."
click at [652, 339] on button "Submit" at bounding box center [647, 336] width 30 height 15
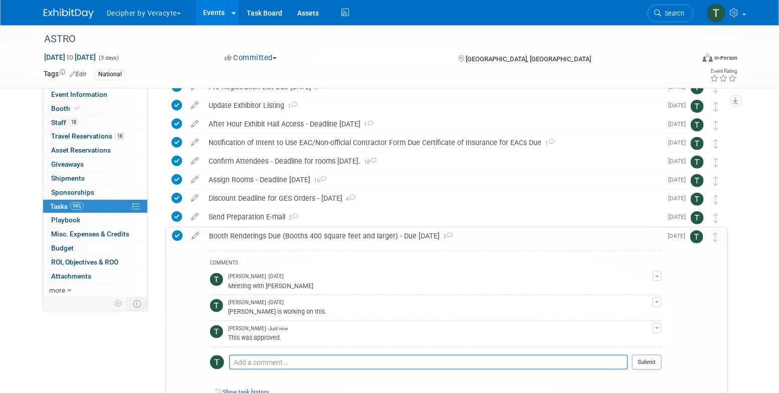
click at [372, 242] on div "Booth Renderings Due (Booths 400 square feet and larger) - Due [DATE] 3" at bounding box center [433, 235] width 458 height 17
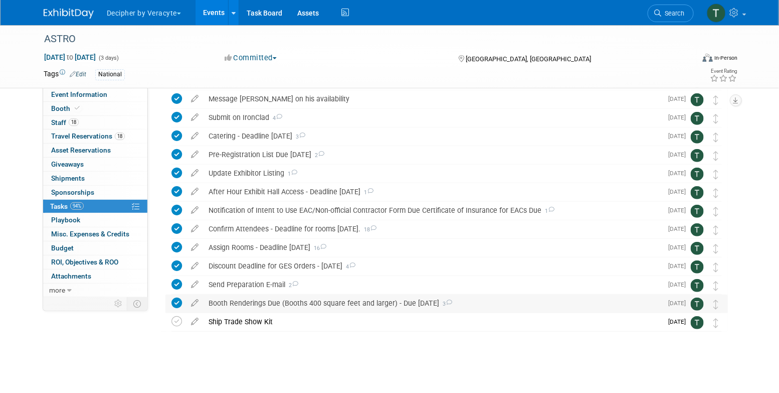
scroll to position [114, 0]
